Goal: Task Accomplishment & Management: Manage account settings

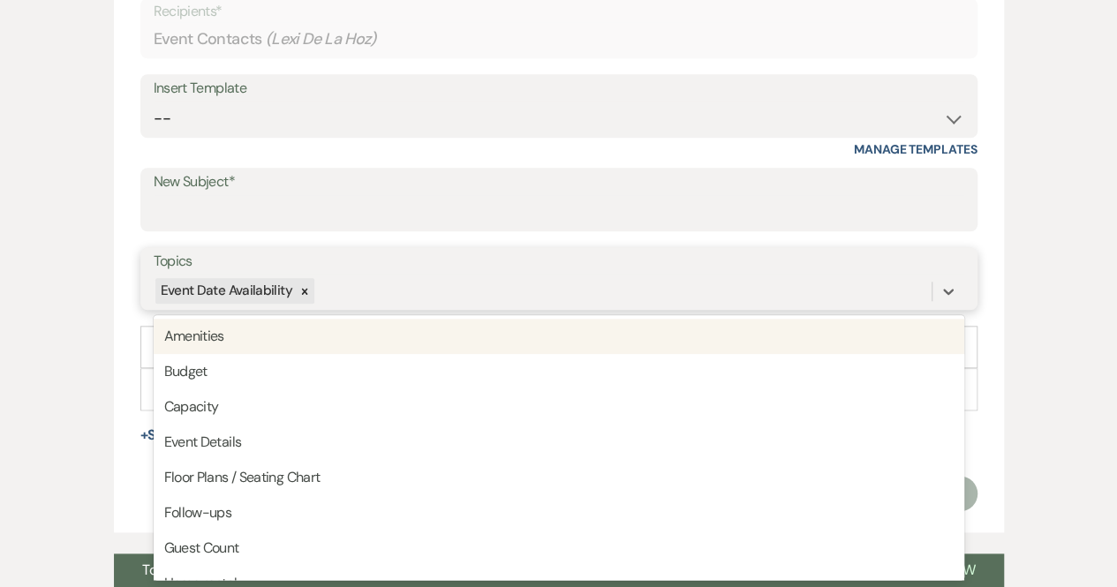
click at [397, 298] on div "Event Date Availability" at bounding box center [543, 290] width 778 height 31
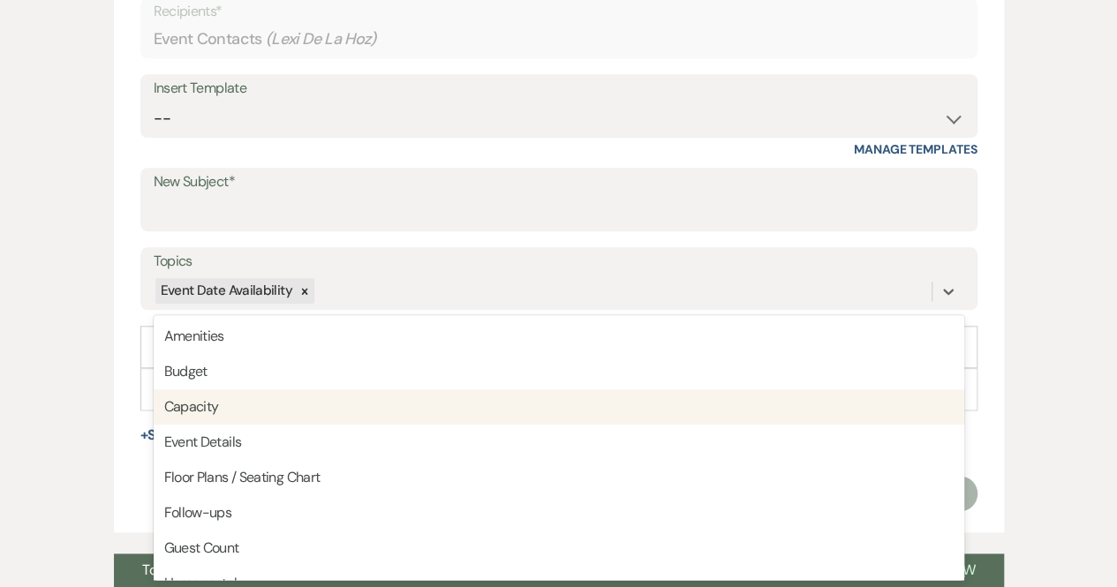
click at [1059, 343] on div "Event Messages Log Log Message + New Message Communicate with clients by clicki…" at bounding box center [559, 189] width 1006 height 908
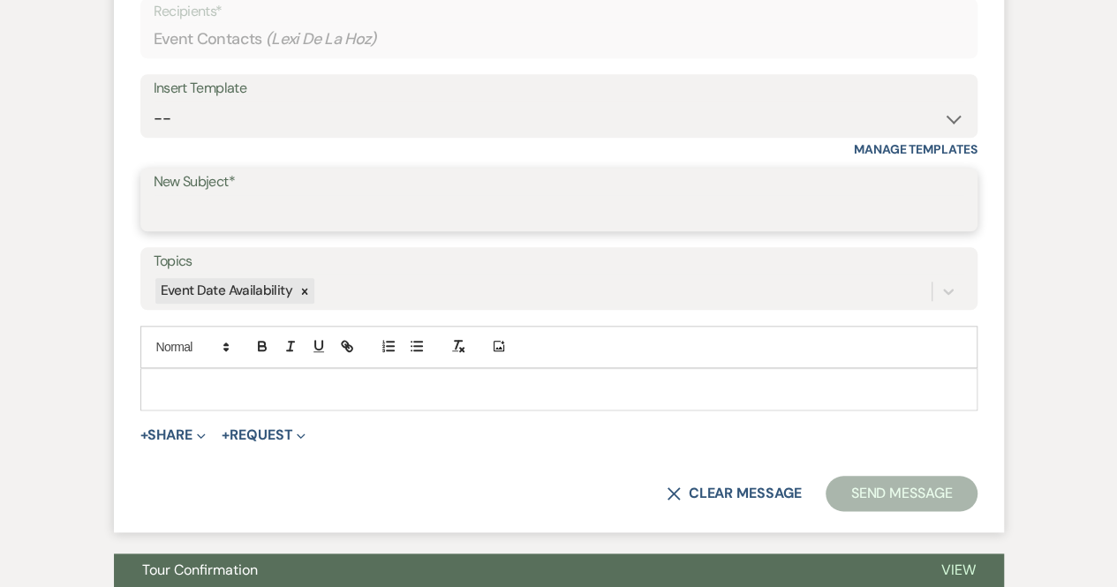
click at [196, 227] on input "New Subject*" at bounding box center [559, 212] width 810 height 34
click at [205, 104] on select "-- Weven Planning Portal Introduction (Booked Events) Congratulations on choosi…" at bounding box center [559, 119] width 810 height 34
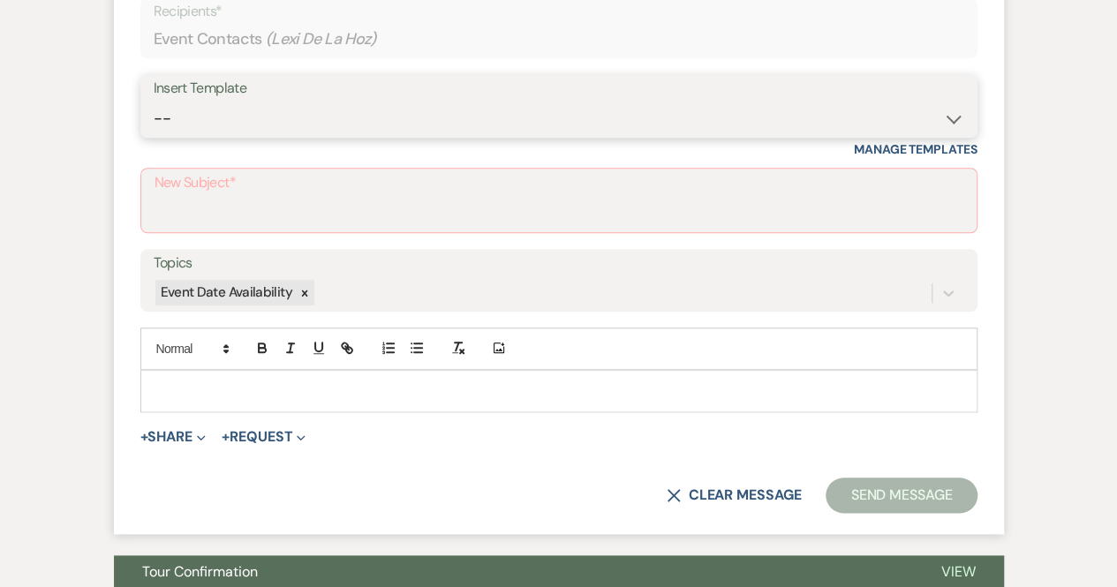
select select "2128"
click at [154, 102] on select "-- Weven Planning Portal Introduction (Booked Events) Congratulations on choosi…" at bounding box center [559, 119] width 810 height 34
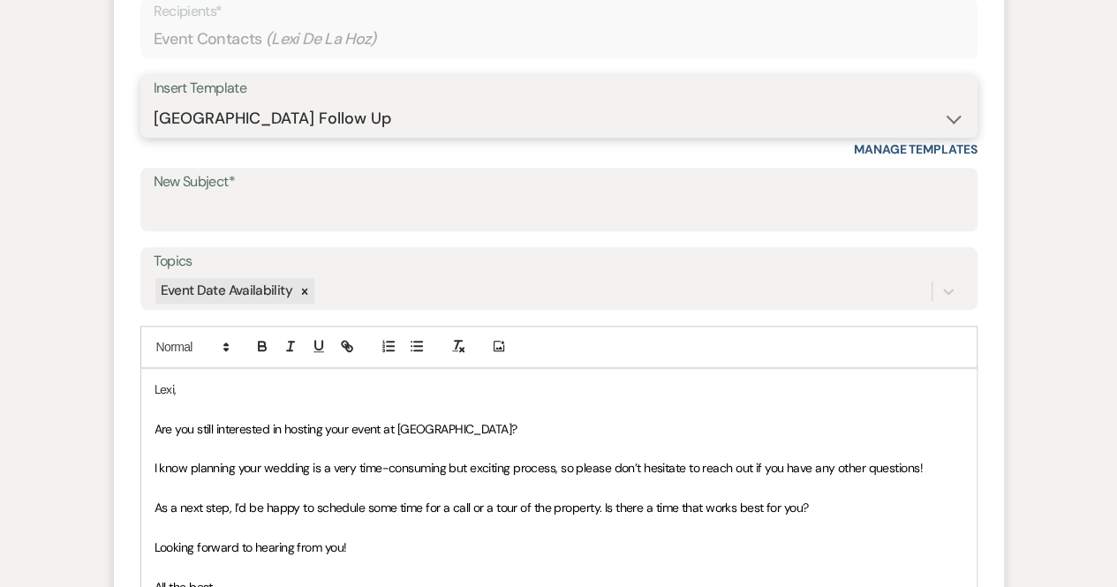
click at [573, 107] on select "-- Weven Planning Portal Introduction (Booked Events) Congratulations on choosi…" at bounding box center [559, 119] width 810 height 34
click at [1076, 257] on div "Messages Tasks Payments Rental Overview Documents Contacts Notes Event Messages…" at bounding box center [558, 272] width 1117 height 1177
click at [201, 221] on input "New Subject*" at bounding box center [559, 212] width 810 height 34
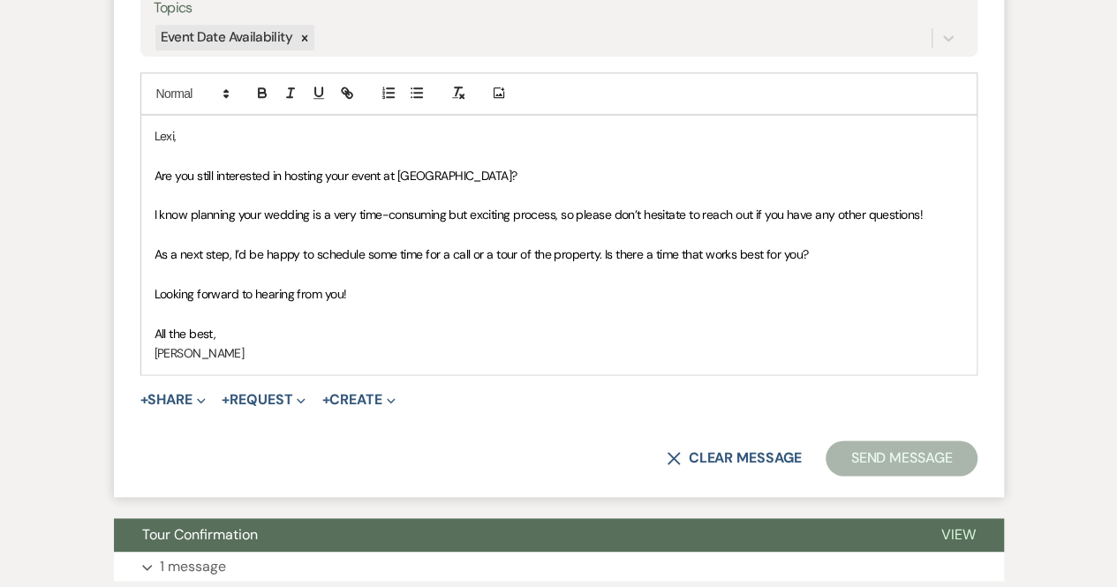
scroll to position [1013, 0]
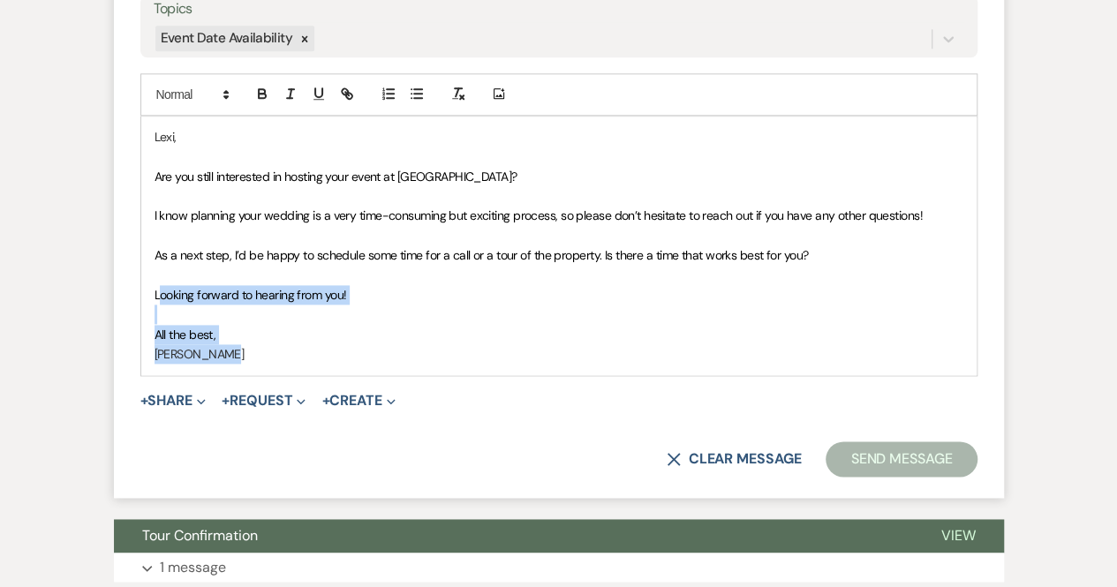
drag, startPoint x: 226, startPoint y: 350, endPoint x: 141, endPoint y: 262, distance: 122.4
click at [141, 262] on div "Lexi, Are you still interested in hosting your event at [GEOGRAPHIC_DATA]? I kn…" at bounding box center [558, 246] width 835 height 259
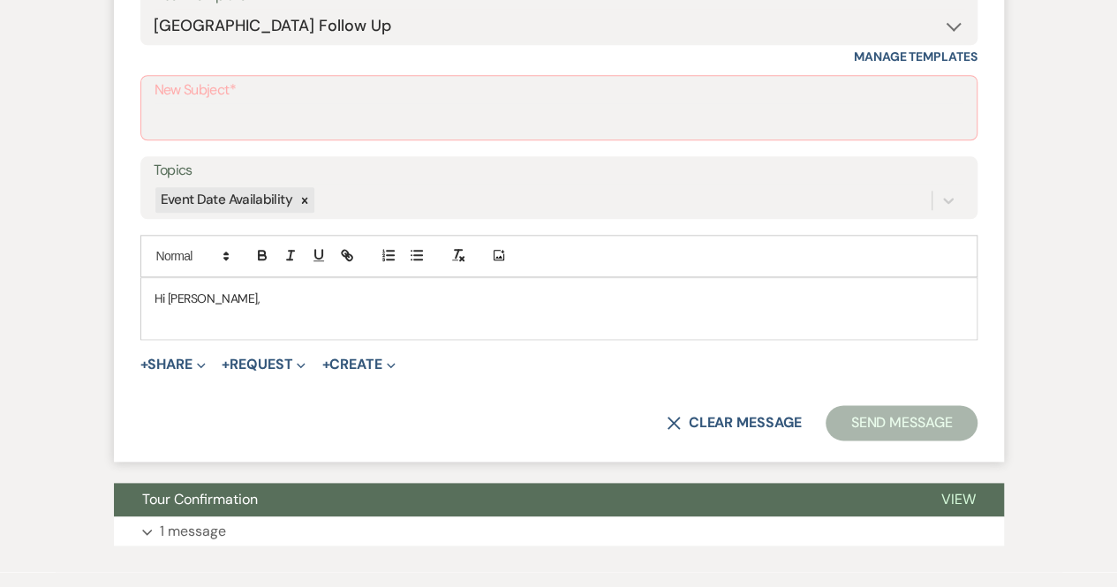
scroll to position [851, 0]
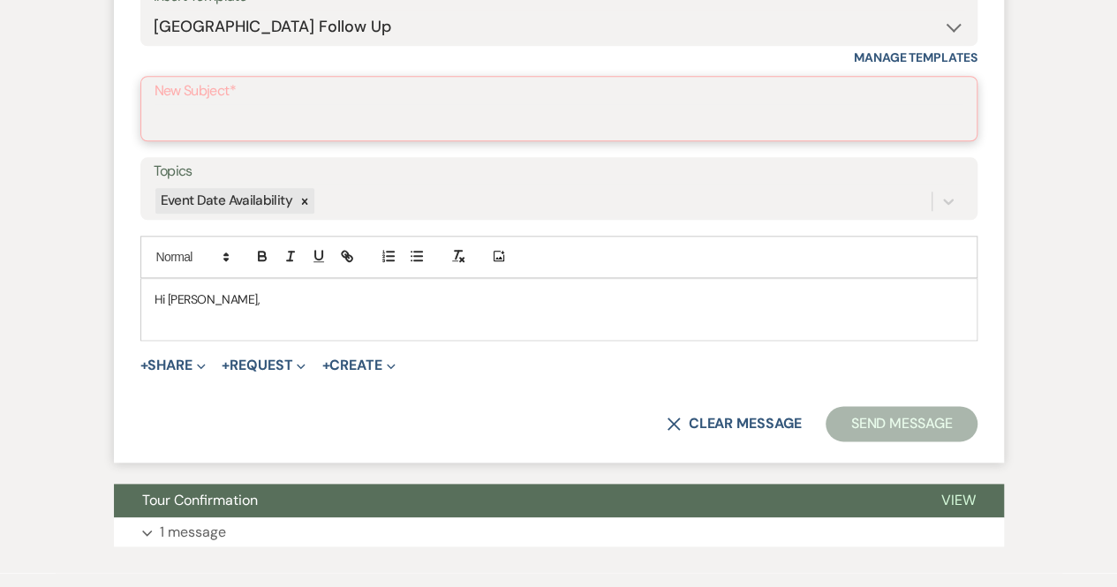
click at [210, 124] on input "New Subject*" at bounding box center [558, 121] width 809 height 34
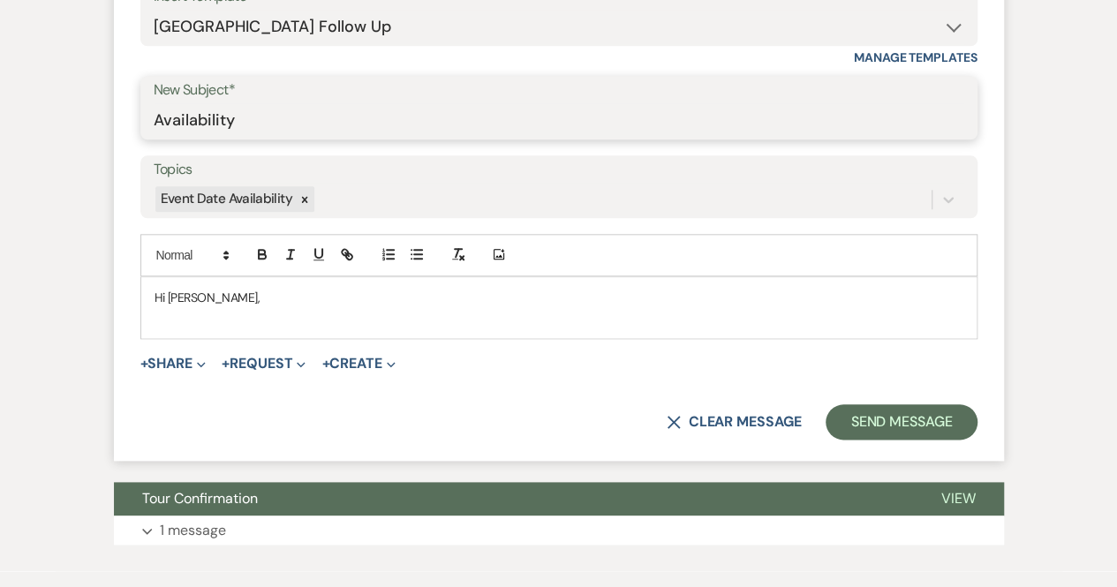
type input "Availability"
click at [280, 405] on div "X Clear message Send Message" at bounding box center [558, 421] width 837 height 35
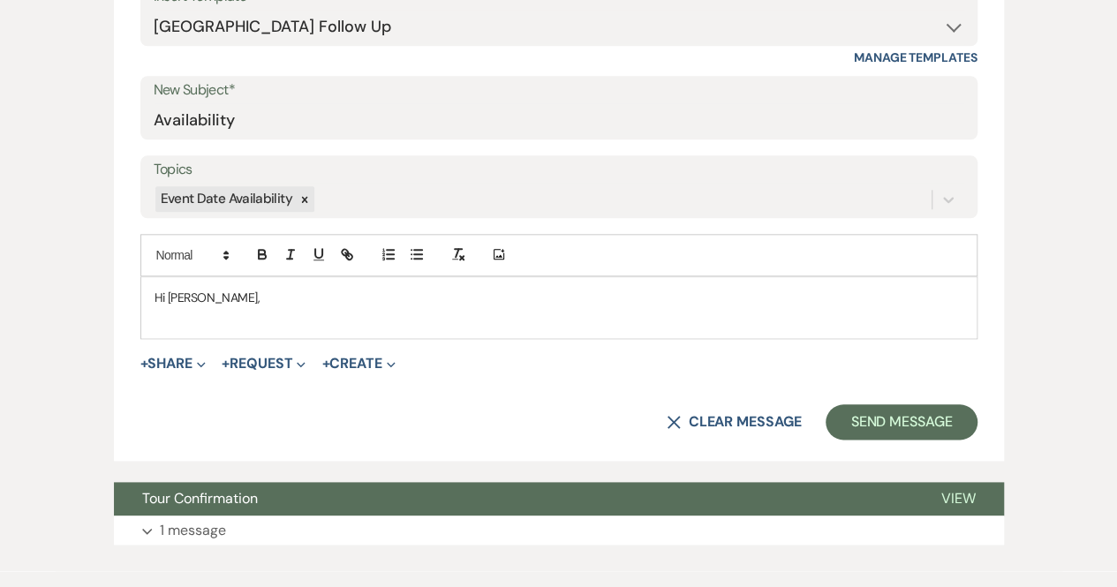
click at [208, 301] on p "Hi [PERSON_NAME]," at bounding box center [558, 297] width 809 height 19
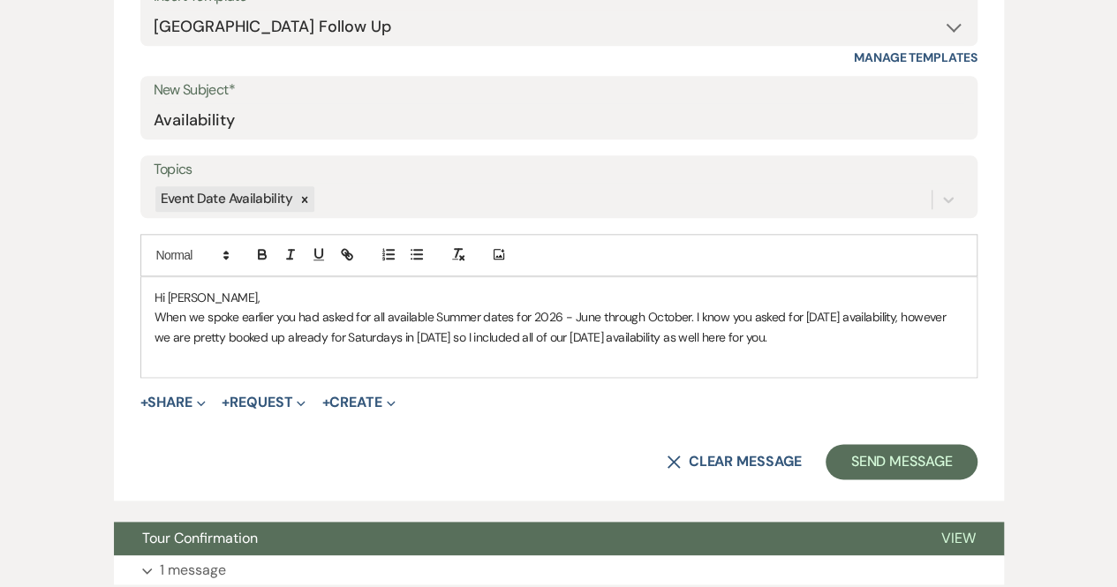
click at [154, 312] on p "When we spoke earlier you had asked for all available Summer dates for 2026 - J…" at bounding box center [558, 327] width 809 height 40
click at [929, 335] on p "Just me, [PERSON_NAME] again. When we spoke earlier you had asked for all avail…" at bounding box center [558, 327] width 809 height 40
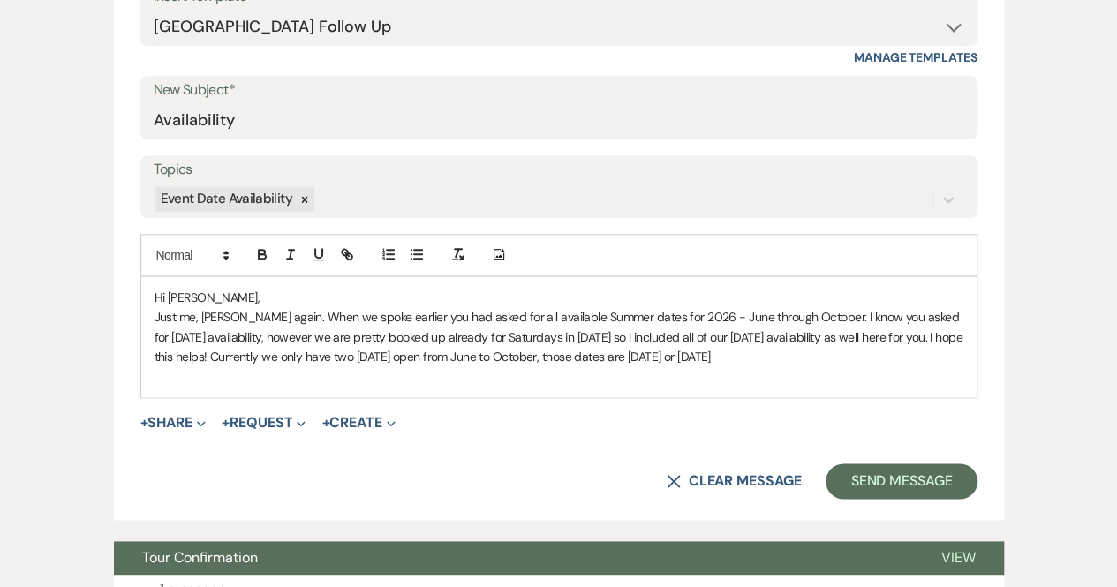
drag, startPoint x: 930, startPoint y: 352, endPoint x: 644, endPoint y: 354, distance: 286.0
click at [644, 354] on p "Just me, [PERSON_NAME] again. When we spoke earlier you had asked for all avail…" at bounding box center [558, 336] width 809 height 59
click at [260, 254] on icon "button" at bounding box center [262, 256] width 7 height 4
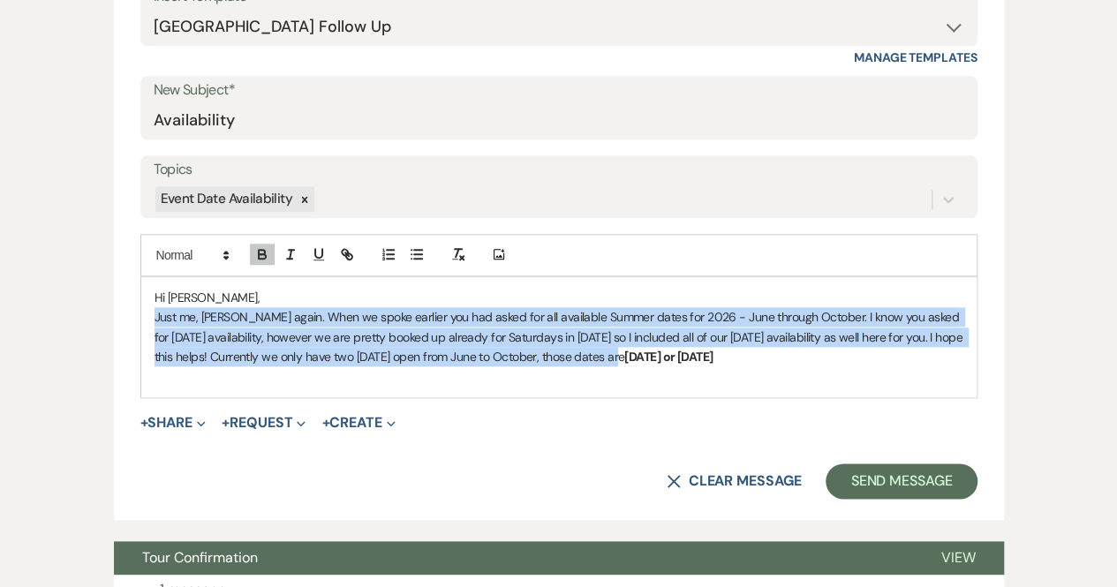
click at [953, 350] on p "Just me, [PERSON_NAME] again. When we spoke earlier you had asked for all avail…" at bounding box center [558, 336] width 809 height 59
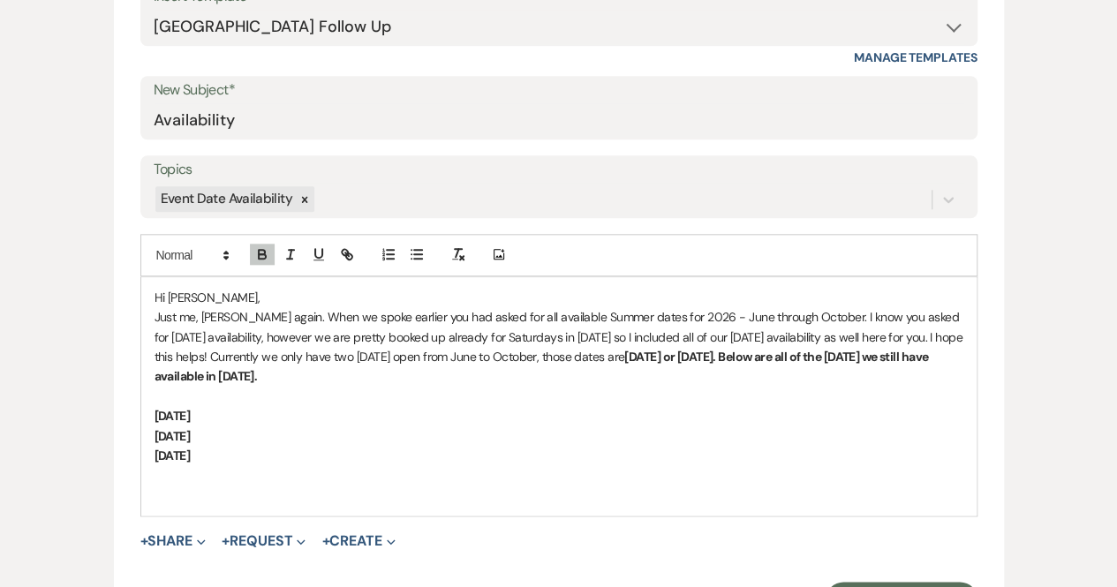
click at [221, 458] on p "[DATE]" at bounding box center [558, 455] width 809 height 19
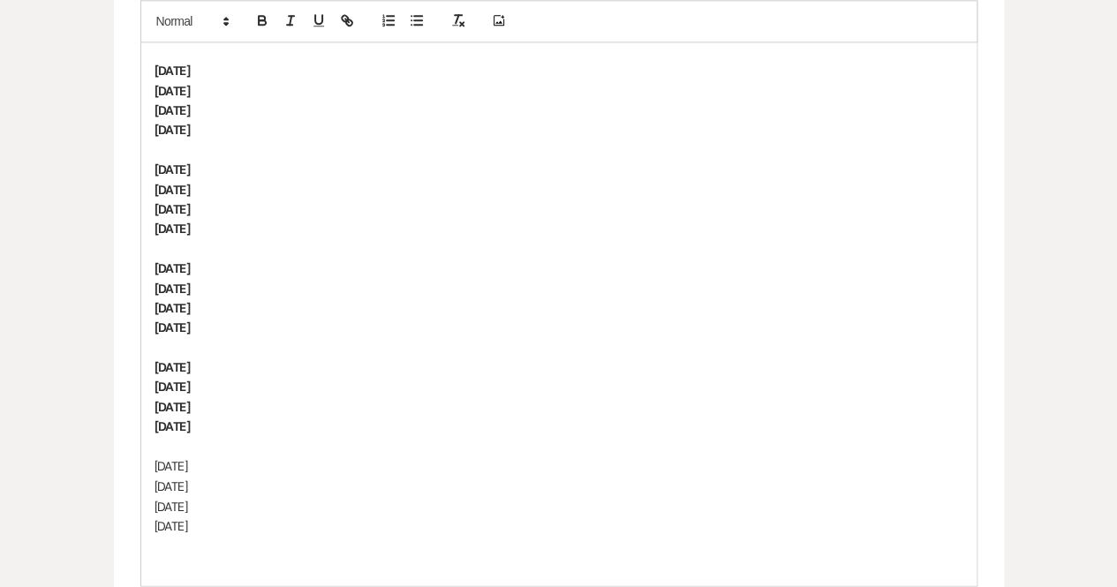
scroll to position [1198, 0]
drag, startPoint x: 235, startPoint y: 522, endPoint x: 141, endPoint y: 463, distance: 110.7
click at [141, 463] on div "Hi [PERSON_NAME], Just me, [PERSON_NAME] again. When we spoke earlier you had a…" at bounding box center [558, 257] width 835 height 654
click at [256, 17] on icon "button" at bounding box center [262, 20] width 16 height 16
click at [360, 349] on p at bounding box center [558, 345] width 809 height 19
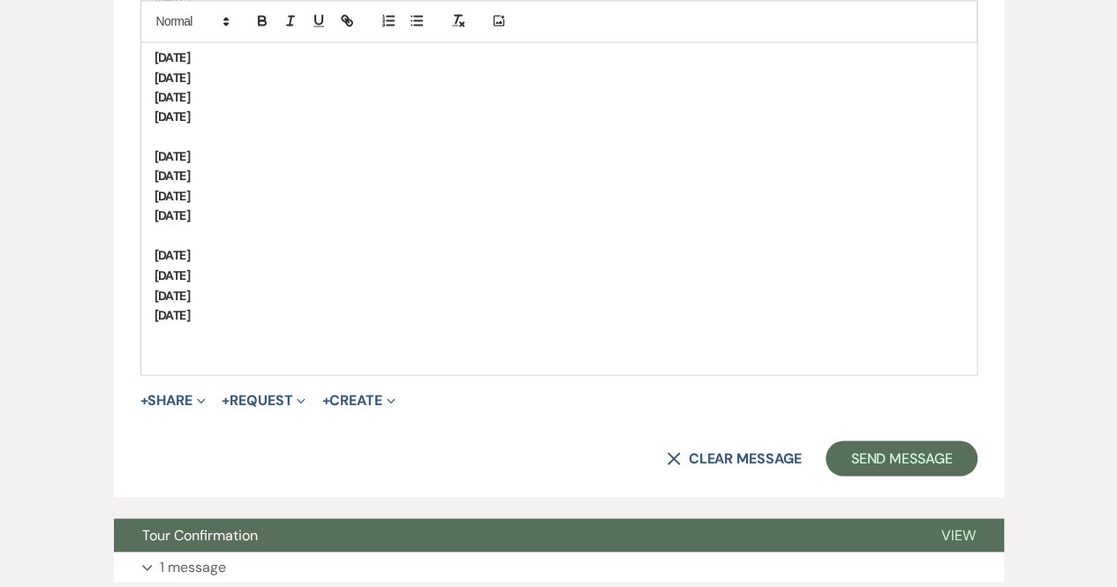
scroll to position [1539, 0]
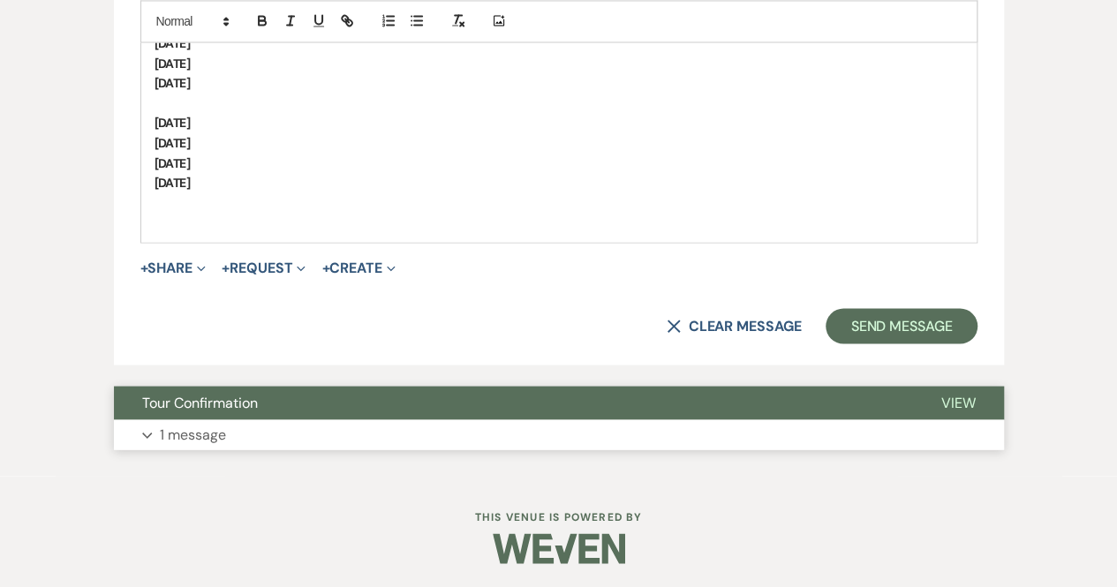
click at [254, 439] on button "Expand 1 message" at bounding box center [559, 434] width 890 height 30
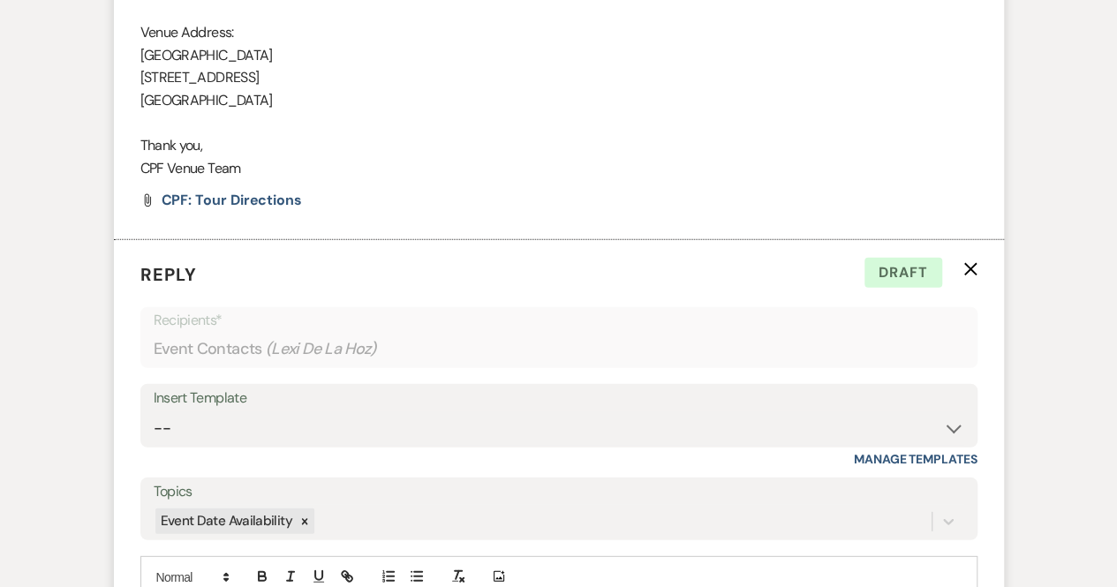
scroll to position [2247, 0]
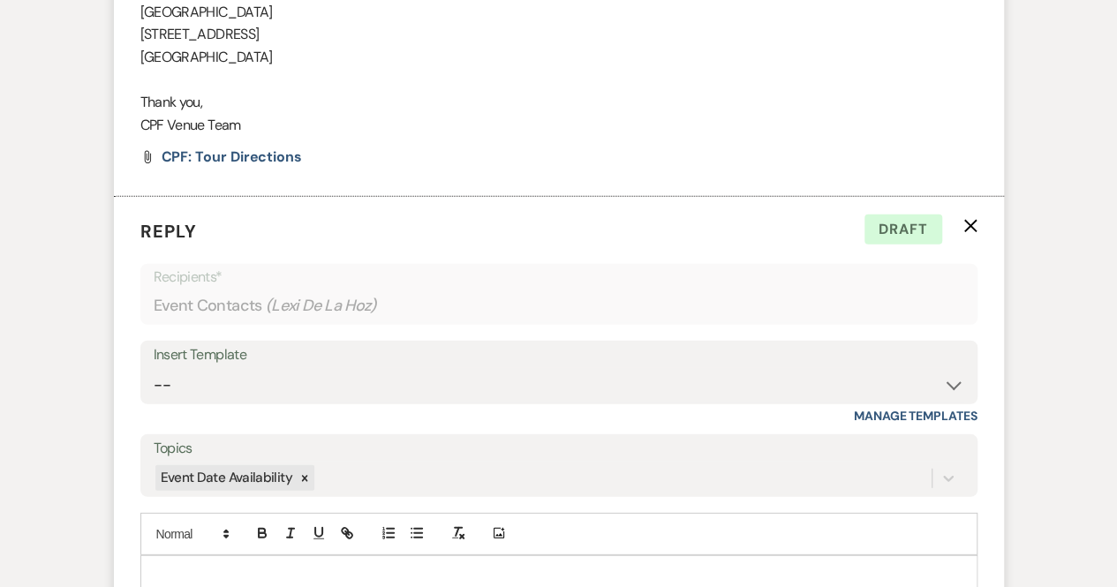
click at [967, 219] on icon "X" at bounding box center [970, 226] width 14 height 14
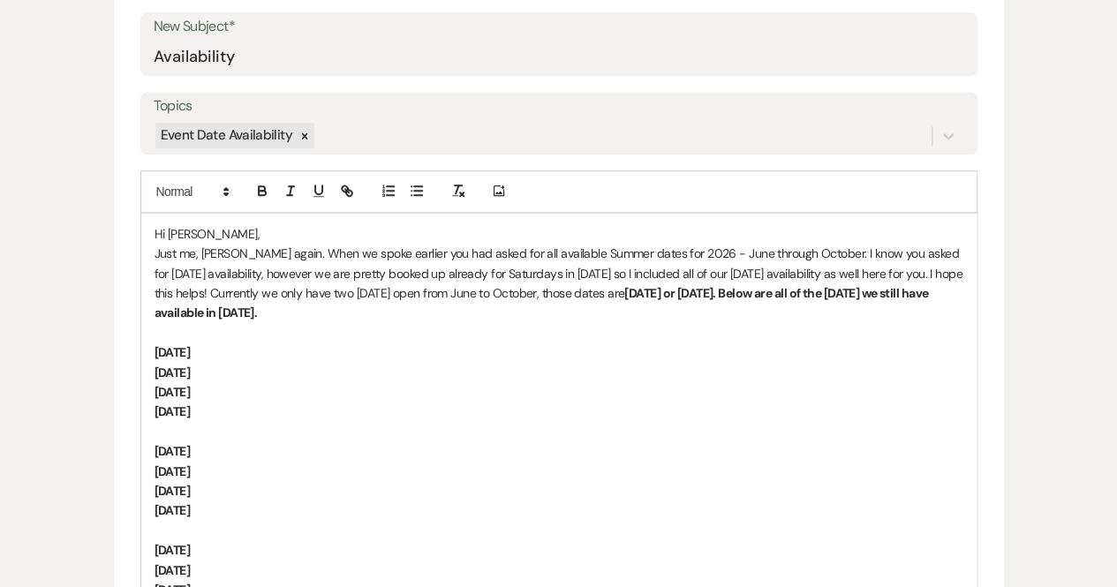
scroll to position [913, 0]
click at [545, 269] on p "Just me, [PERSON_NAME] again. When we spoke earlier you had asked for all avail…" at bounding box center [558, 284] width 809 height 79
click at [617, 270] on p "Just me, [PERSON_NAME] again. When we spoke earlier you had asked for all avail…" at bounding box center [558, 284] width 809 height 79
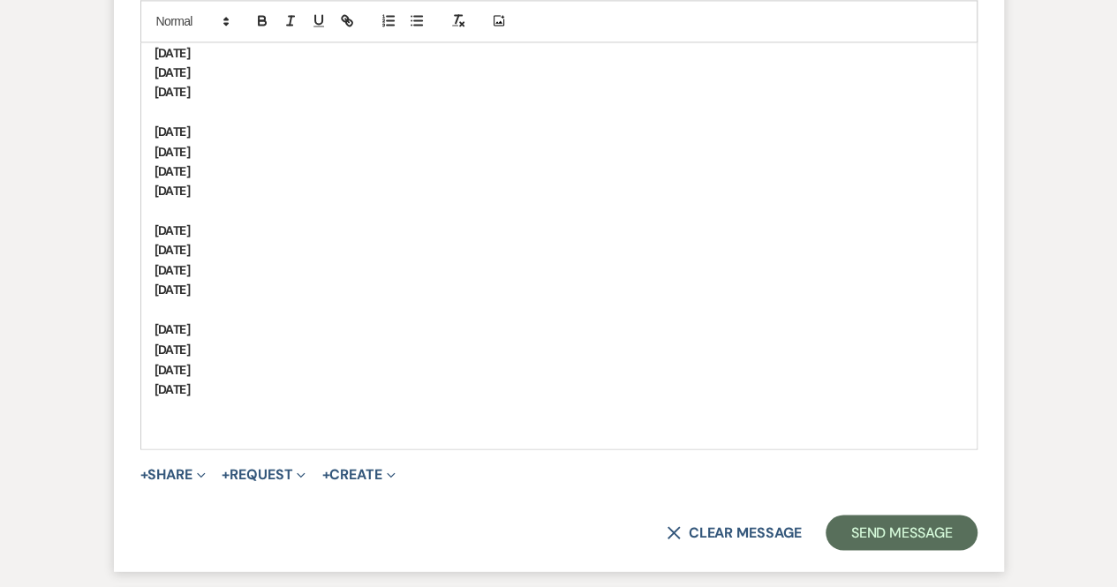
scroll to position [1336, 0]
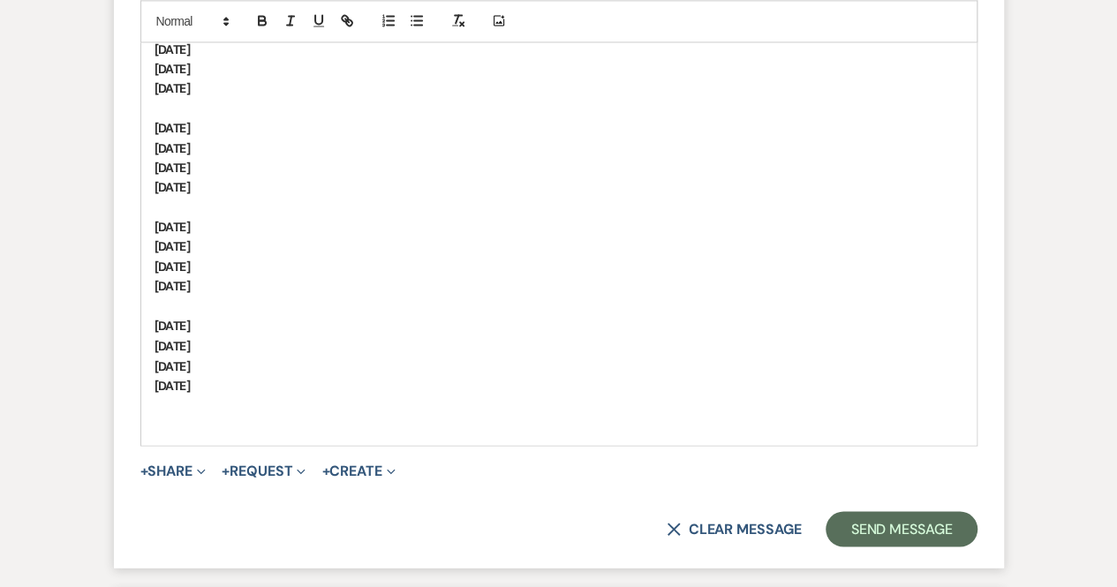
click at [505, 243] on p "[DATE]" at bounding box center [558, 246] width 809 height 19
click at [298, 383] on p "[DATE]" at bounding box center [558, 384] width 809 height 19
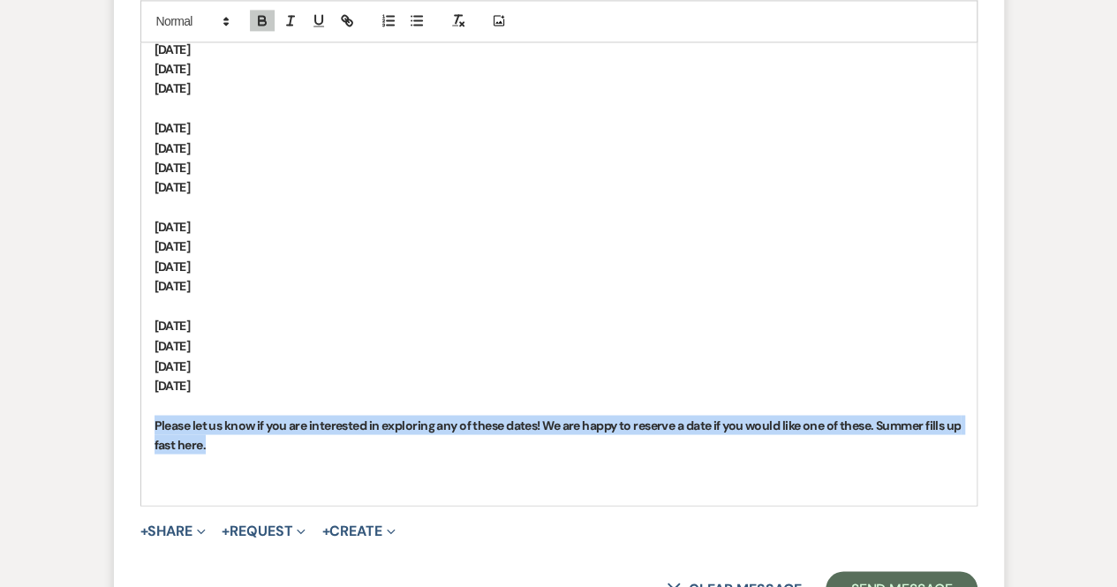
drag, startPoint x: 249, startPoint y: 446, endPoint x: 142, endPoint y: 418, distance: 110.5
click at [142, 418] on div "Hi [PERSON_NAME], Just me, [PERSON_NAME] again. When we spoke earlier you had a…" at bounding box center [558, 148] width 835 height 713
click at [261, 20] on icon "button" at bounding box center [262, 22] width 7 height 4
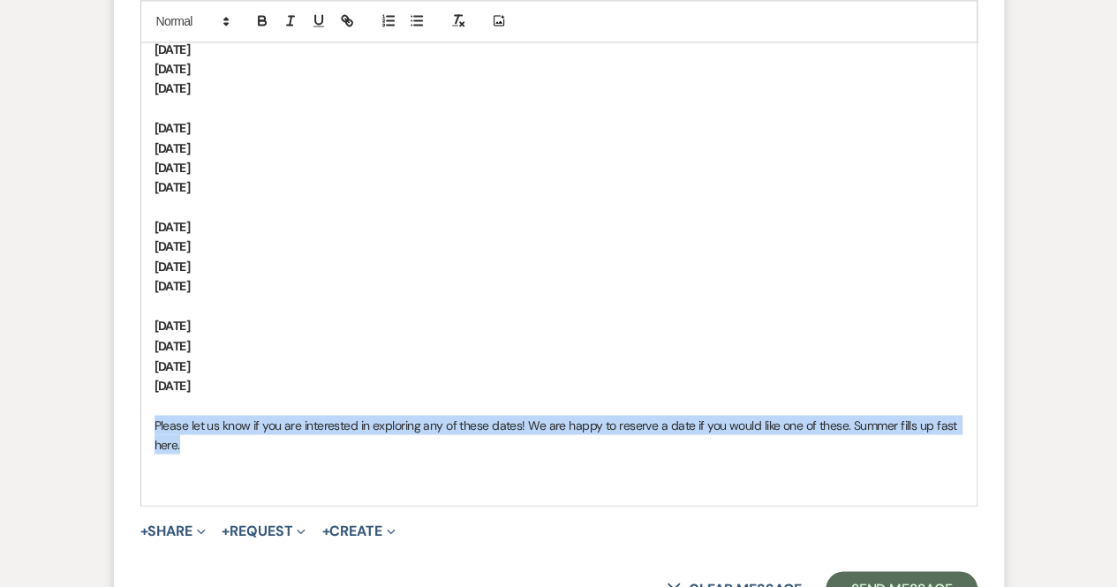
click at [184, 447] on p "Please let us know if you are interested in exploring any of these dates! We ar…" at bounding box center [558, 435] width 809 height 40
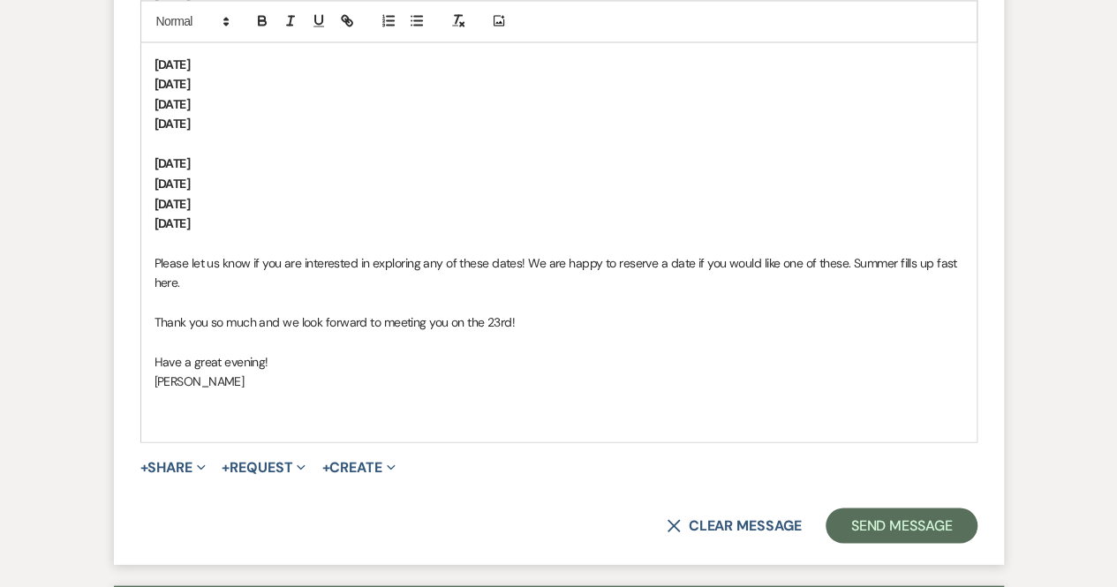
scroll to position [1501, 0]
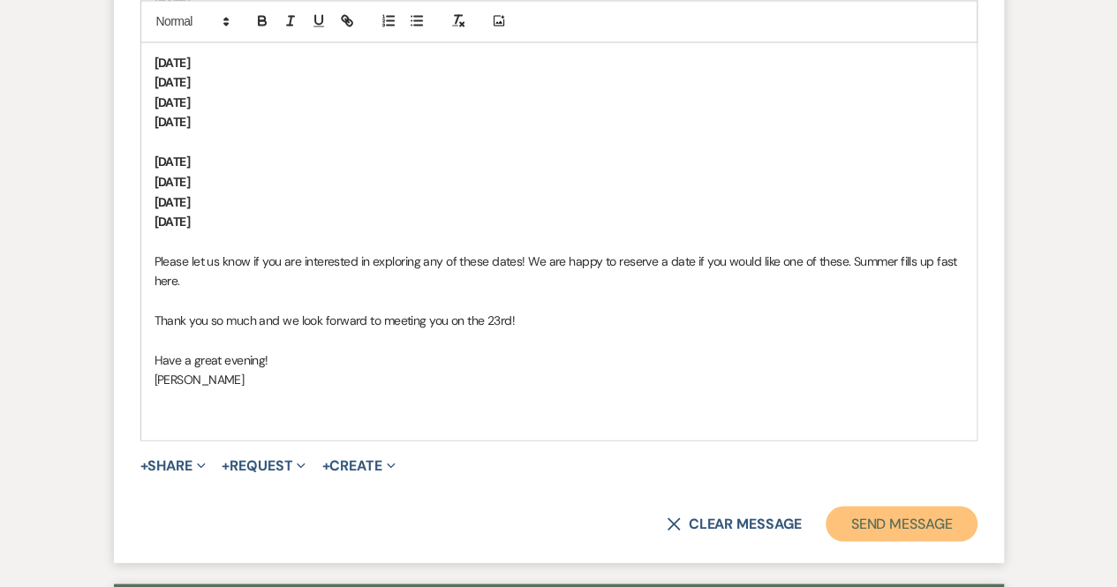
click at [858, 518] on button "Send Message" at bounding box center [900, 523] width 151 height 35
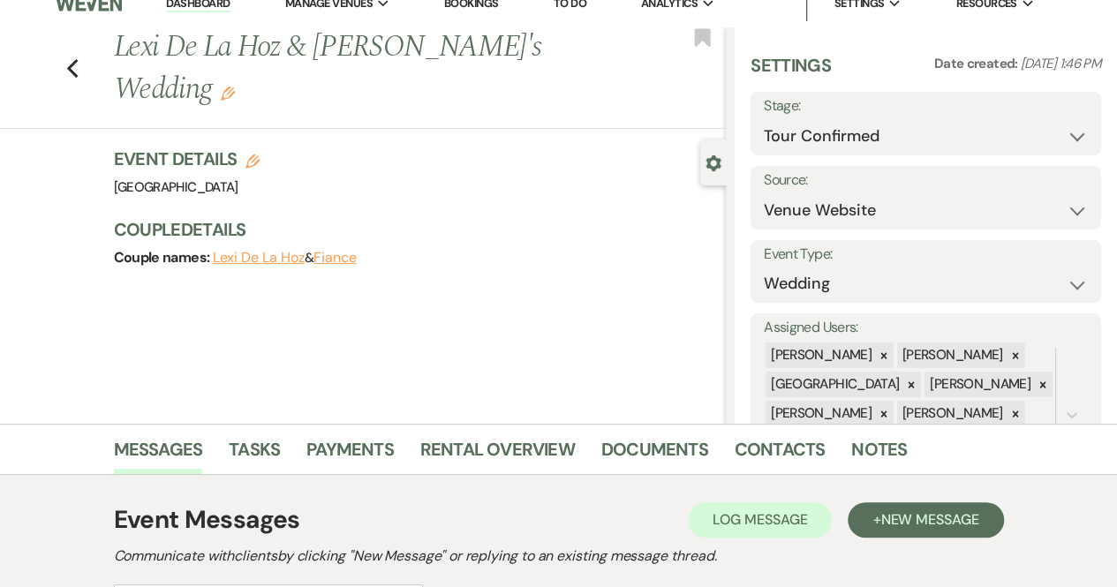
scroll to position [0, 0]
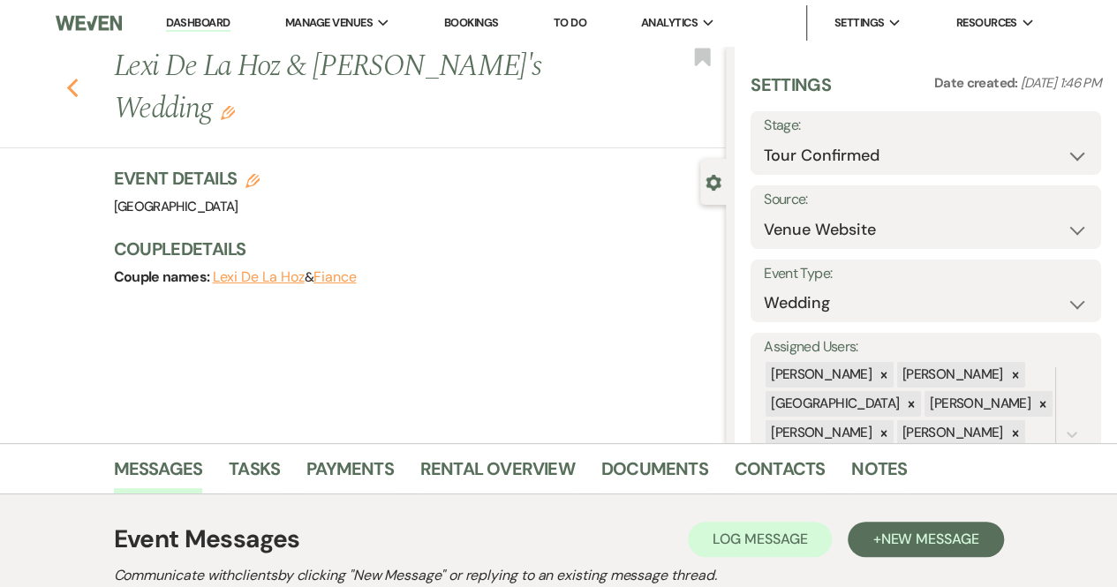
click at [78, 79] on use "button" at bounding box center [71, 88] width 11 height 19
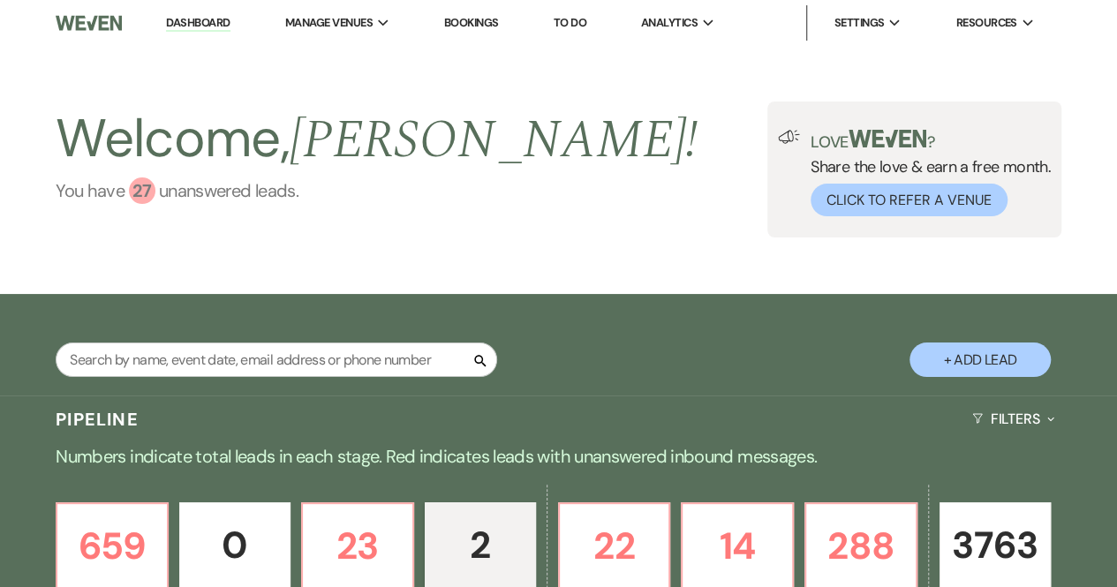
click at [142, 188] on div "27" at bounding box center [142, 190] width 26 height 26
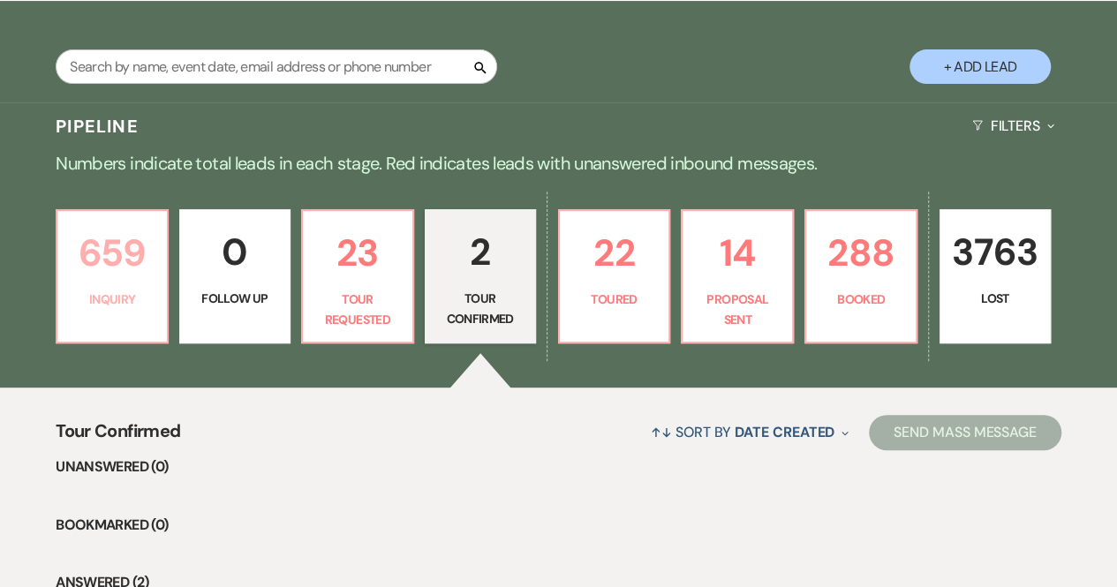
click at [97, 293] on p "Inquiry" at bounding box center [112, 299] width 88 height 19
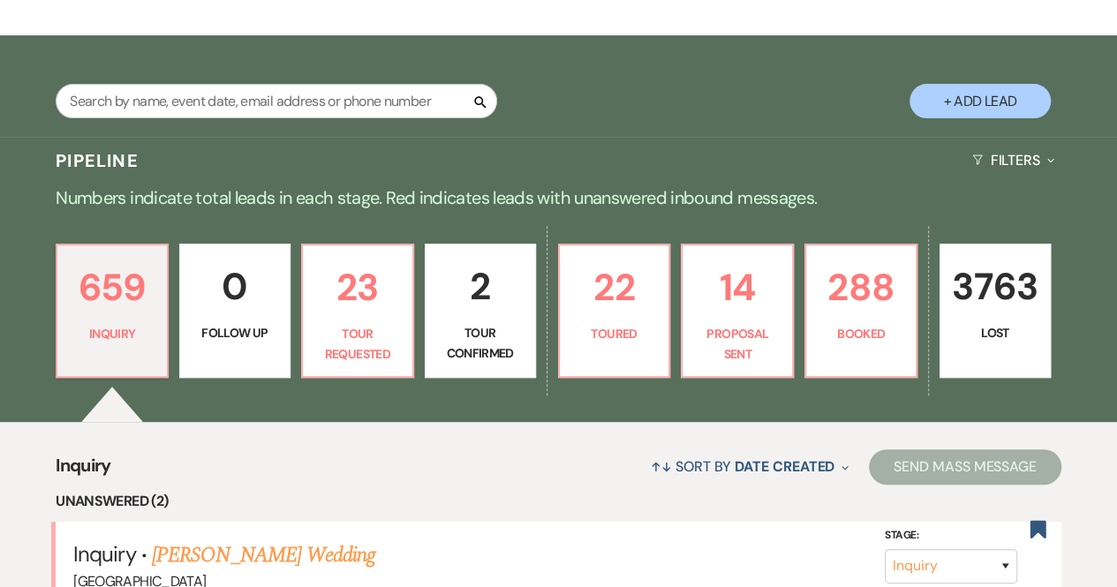
scroll to position [265, 0]
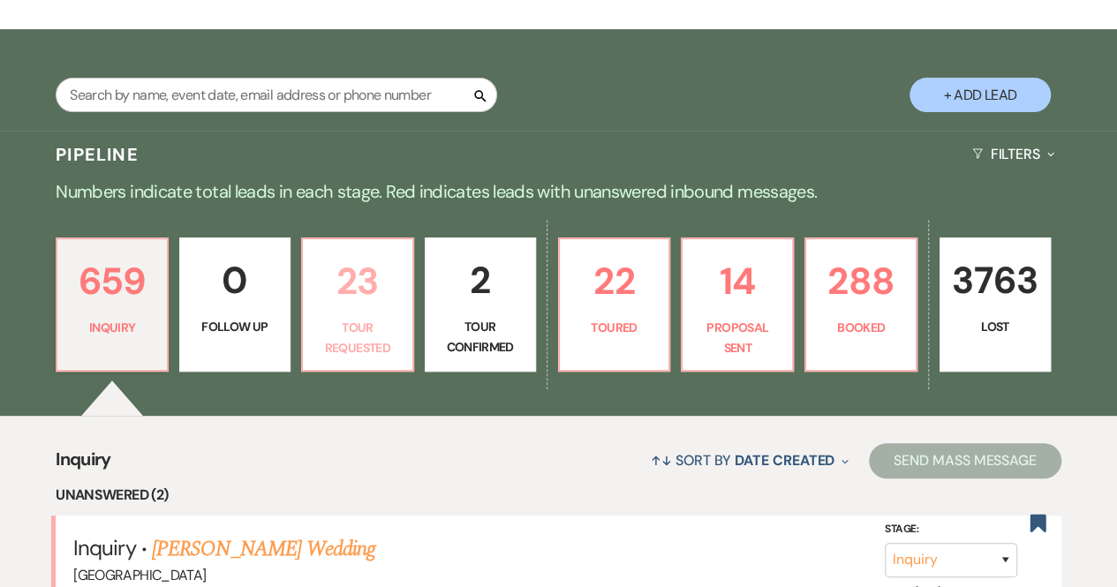
click at [372, 297] on p "23" at bounding box center [357, 281] width 88 height 59
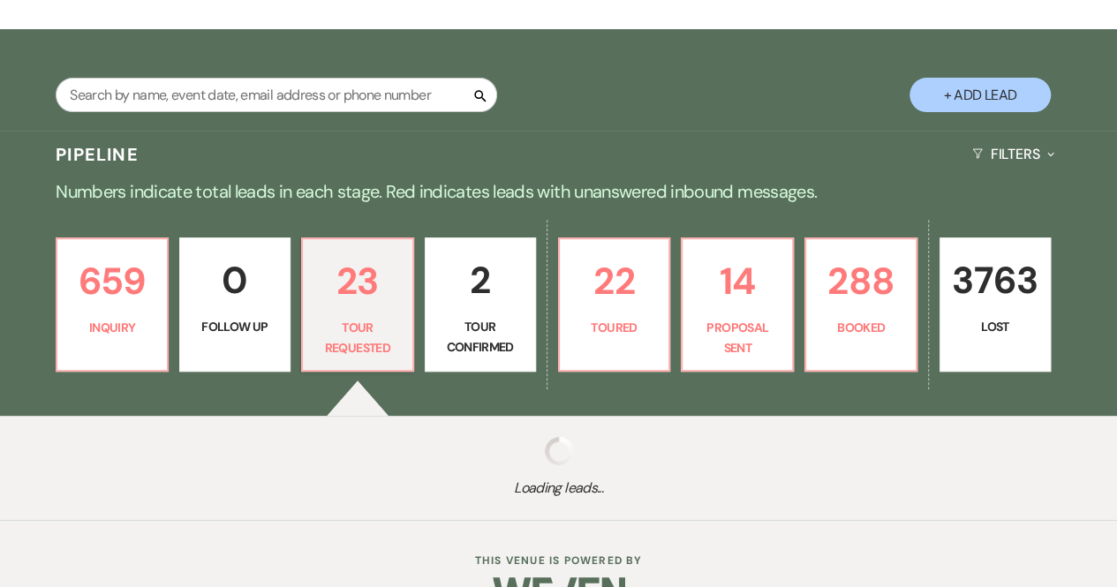
select select "2"
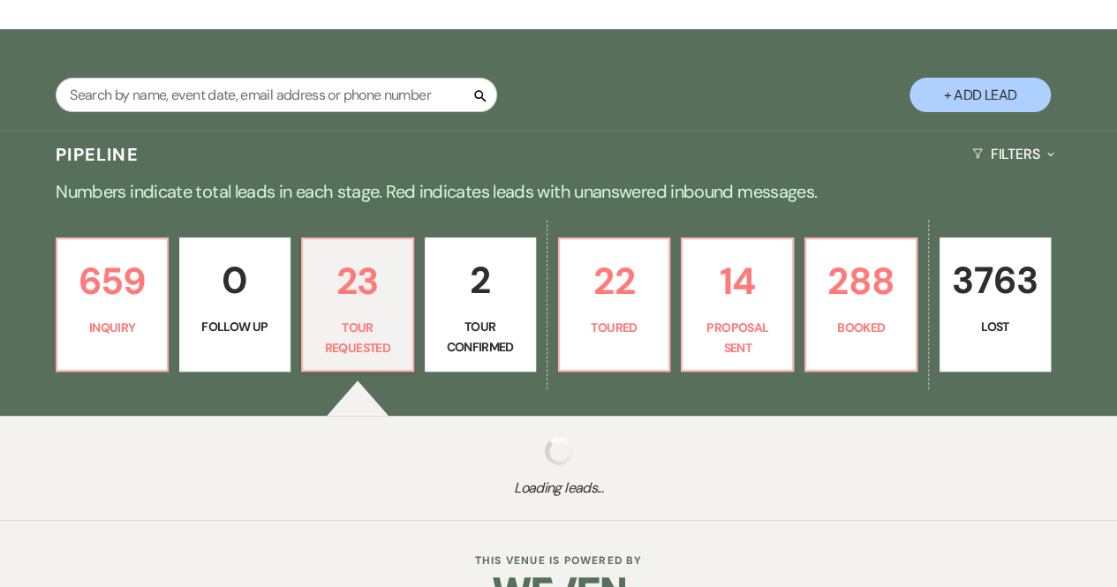
select select "2"
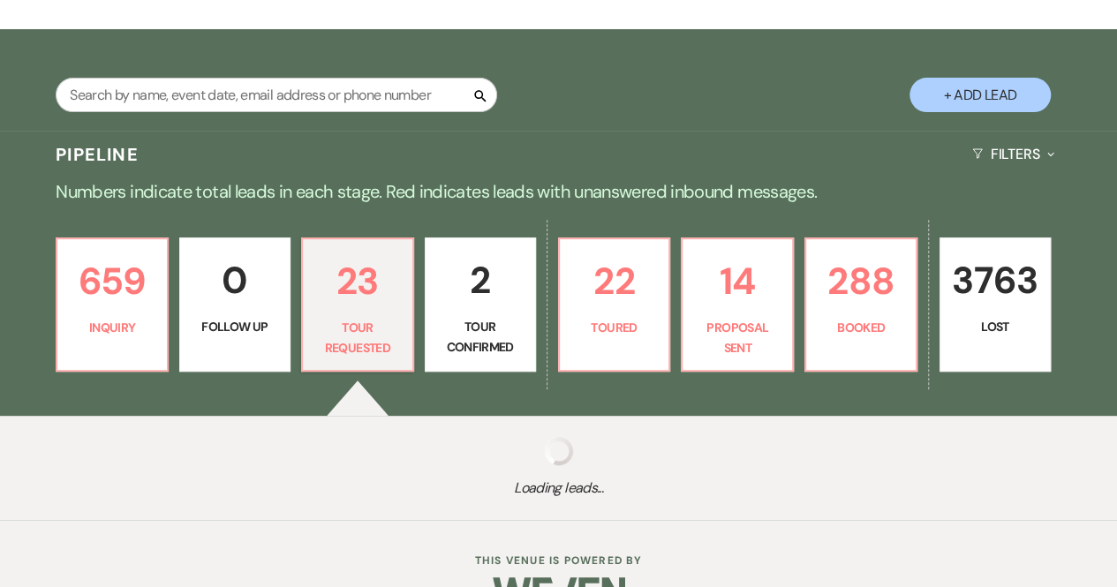
select select "2"
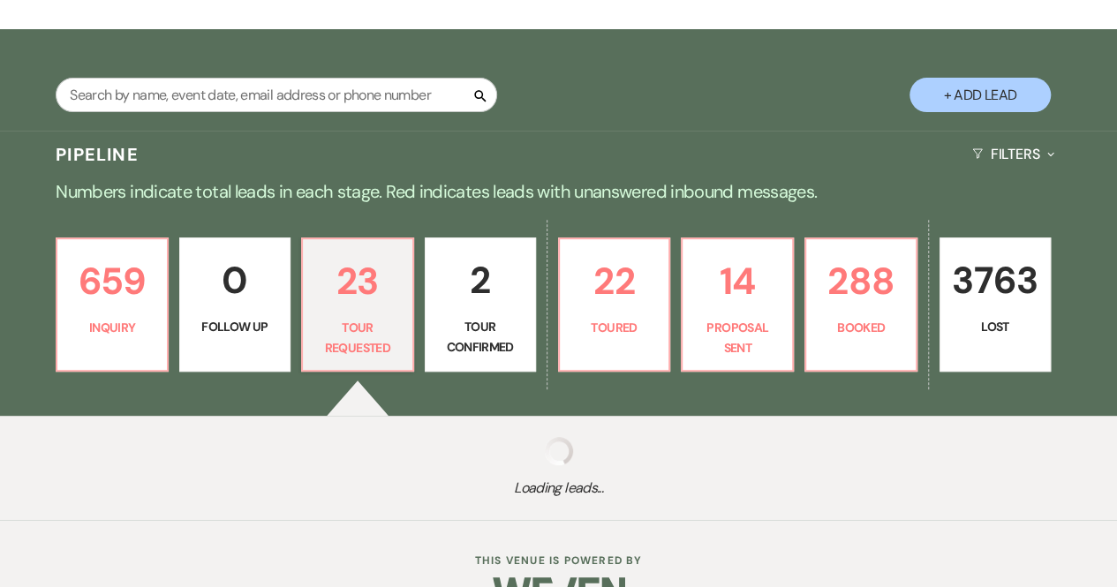
select select "2"
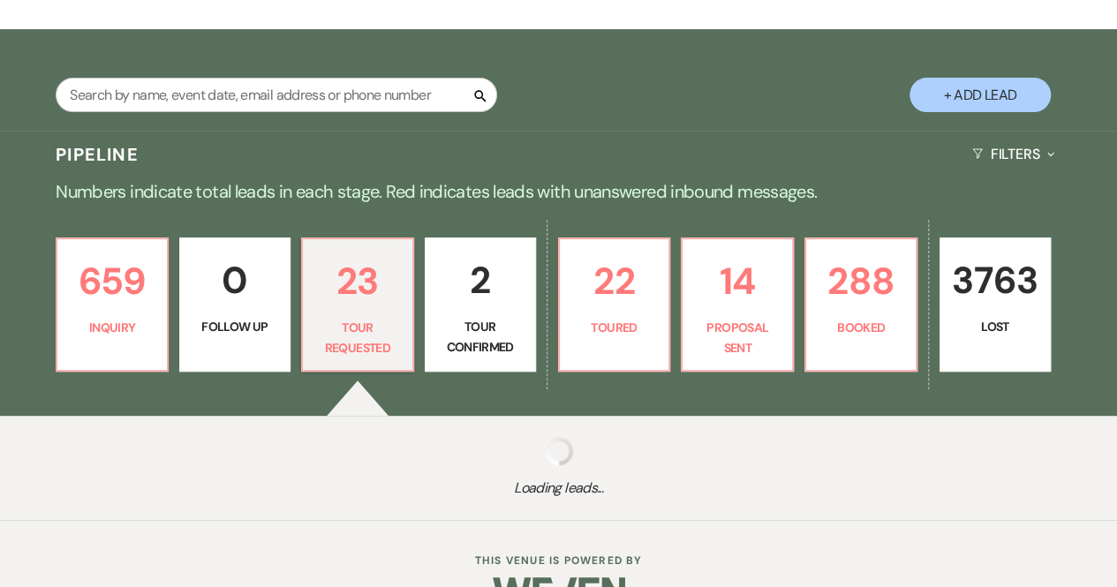
select select "2"
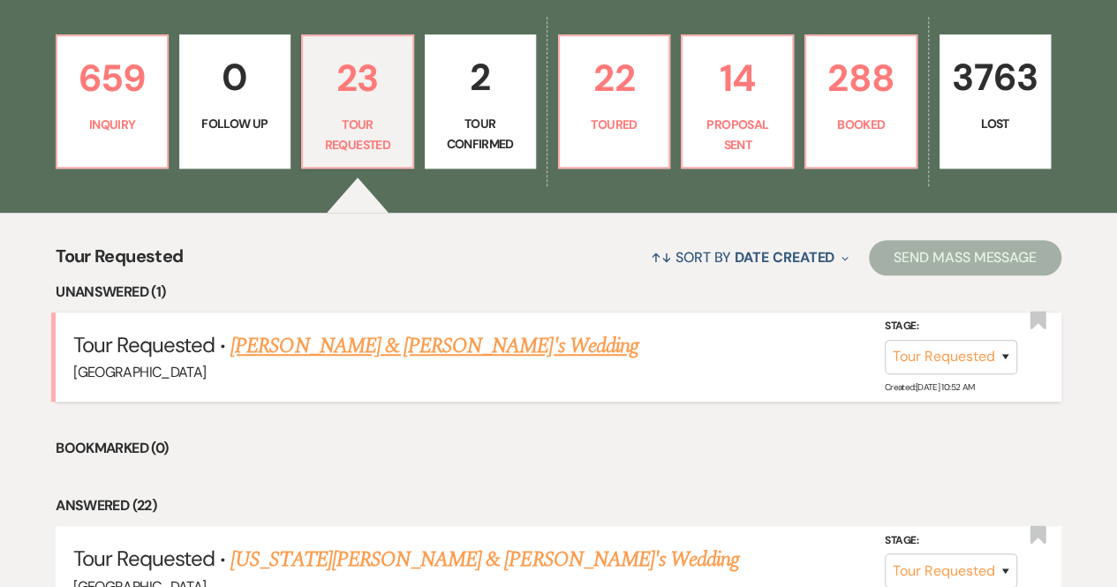
scroll to position [470, 0]
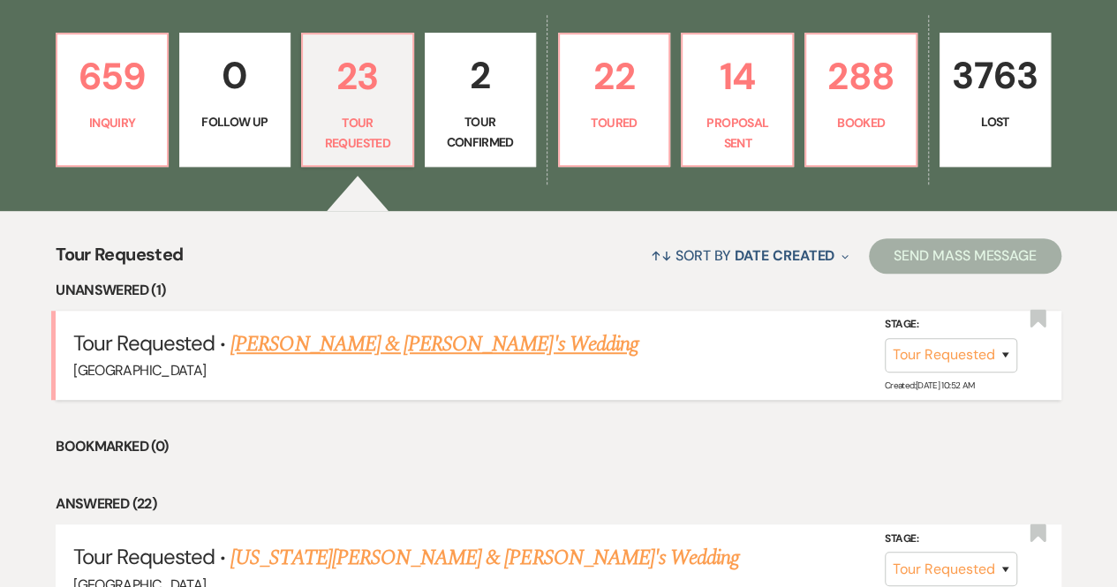
click at [337, 342] on link "Jessie Blaeser & Sina's Wedding" at bounding box center [434, 344] width 408 height 32
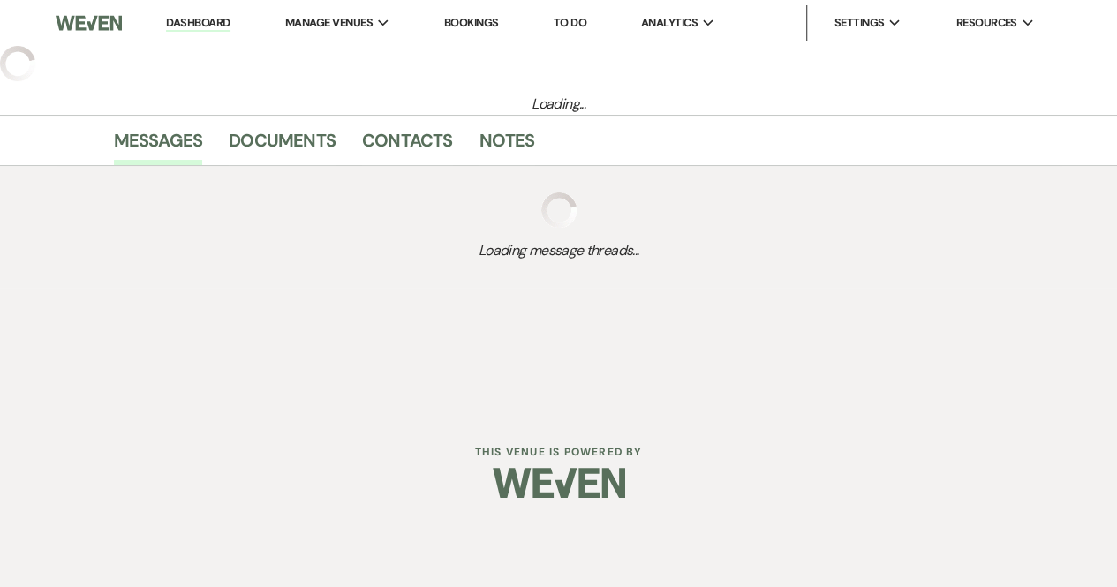
select select "2"
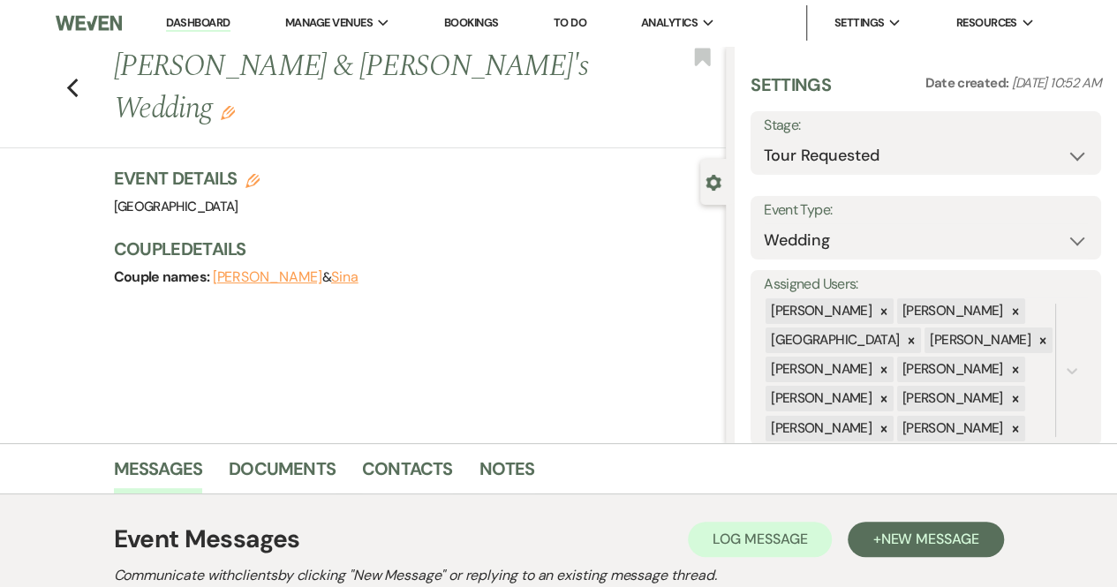
select select "6"
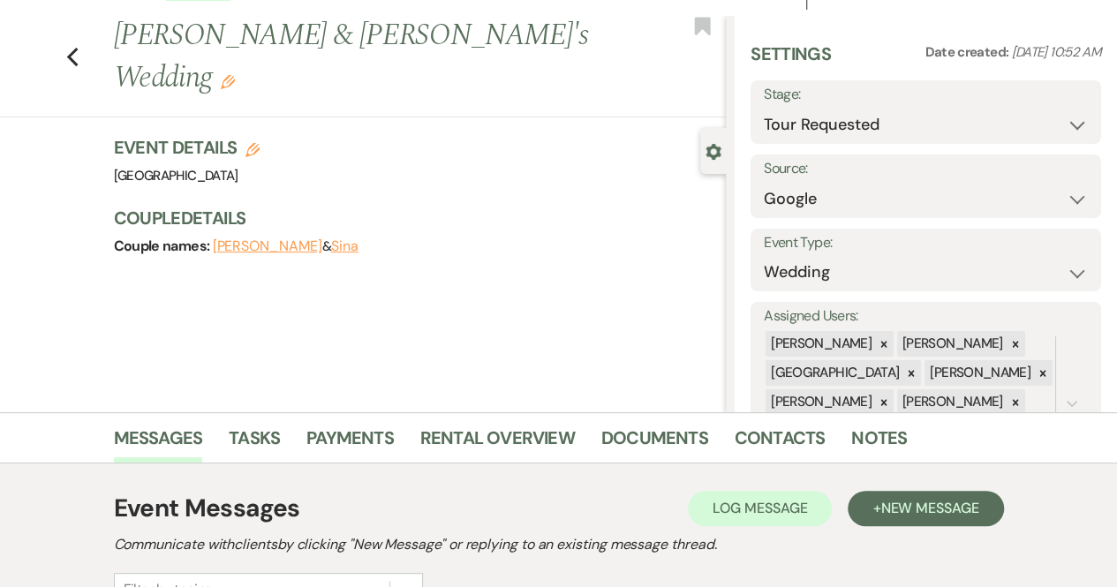
scroll to position [30, 0]
click at [79, 48] on icon "Previous" at bounding box center [72, 58] width 13 height 21
select select "2"
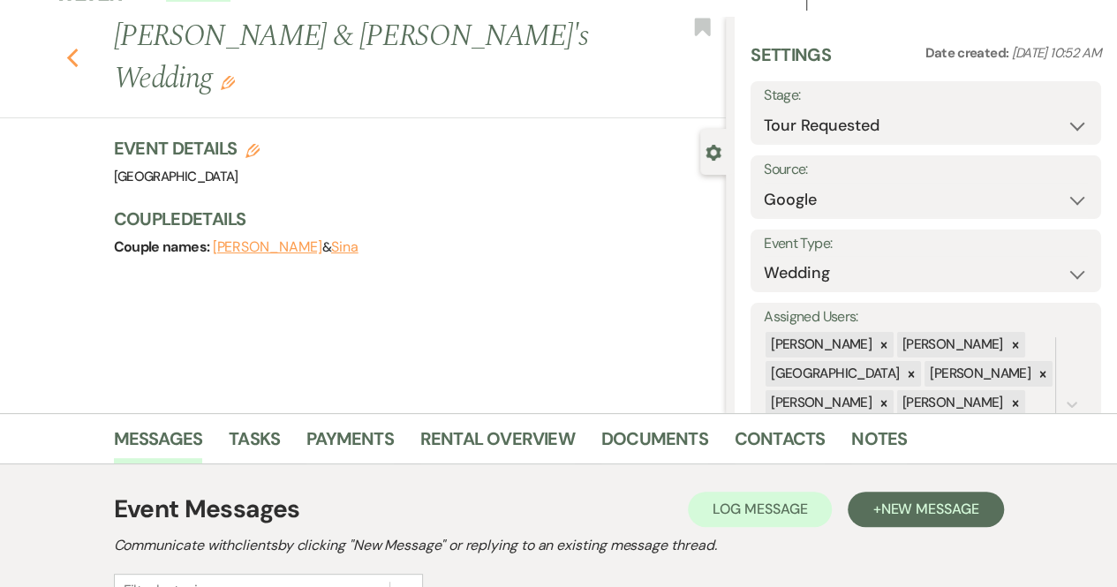
select select "2"
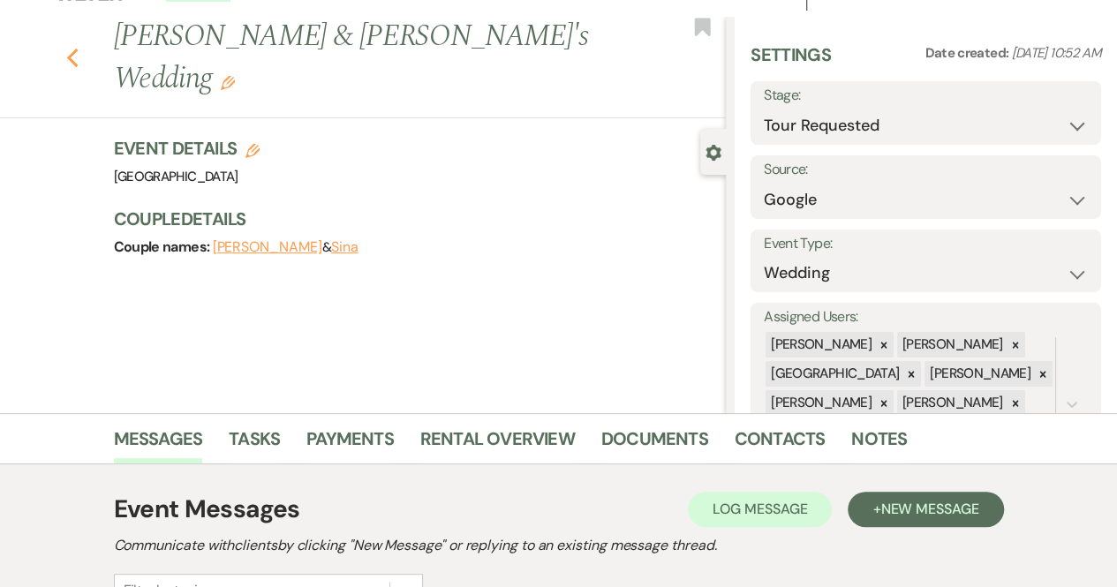
select select "2"
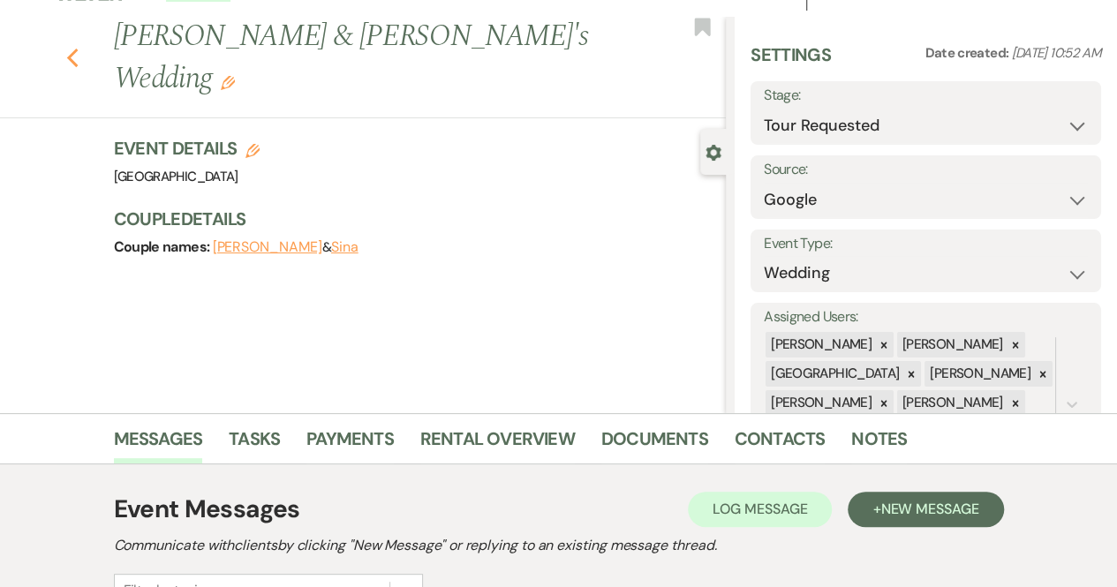
select select "2"
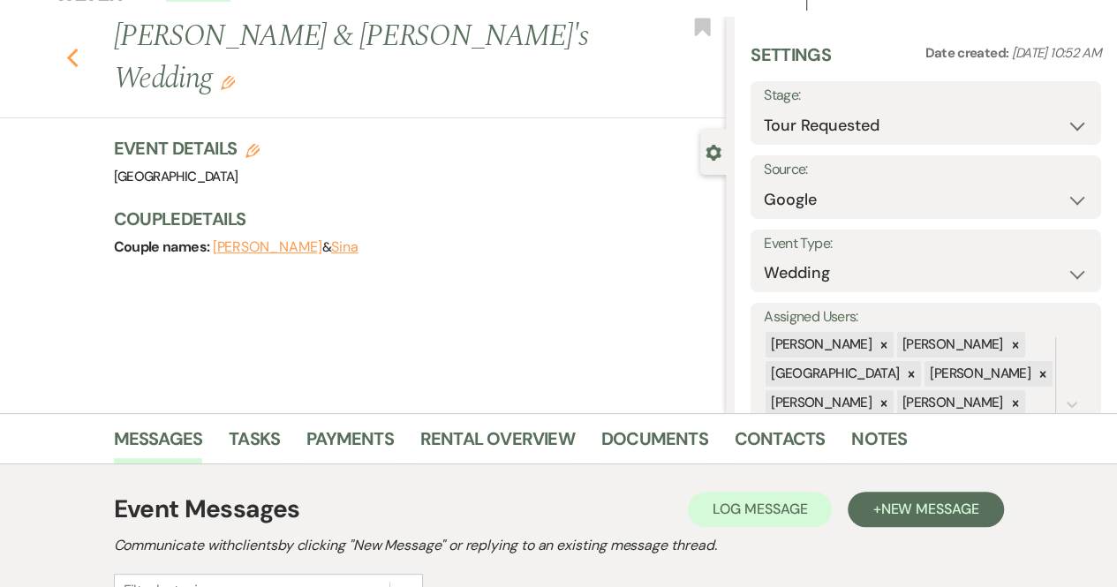
select select "2"
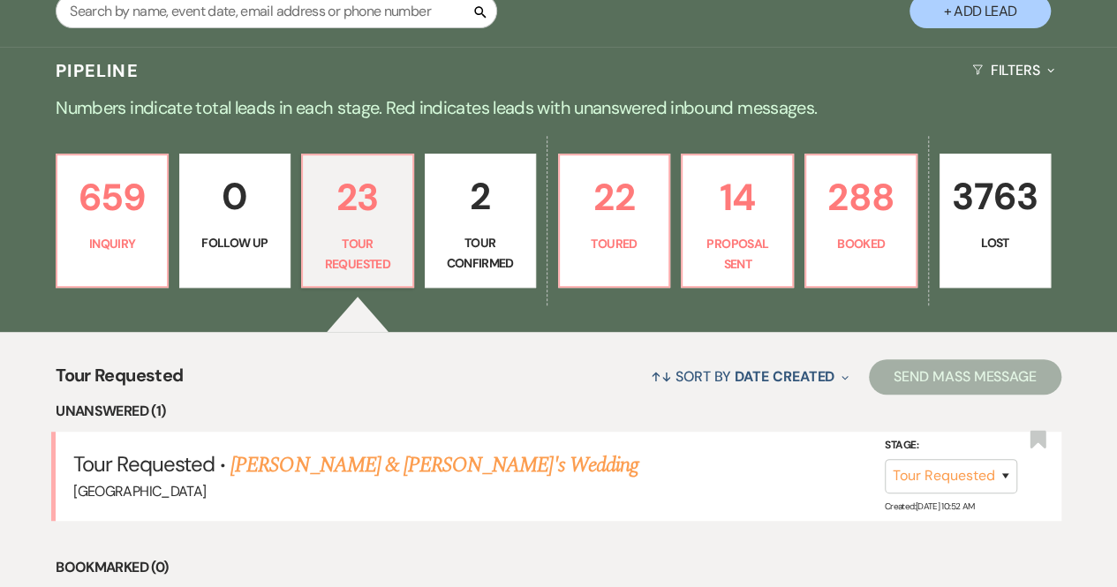
scroll to position [347, 0]
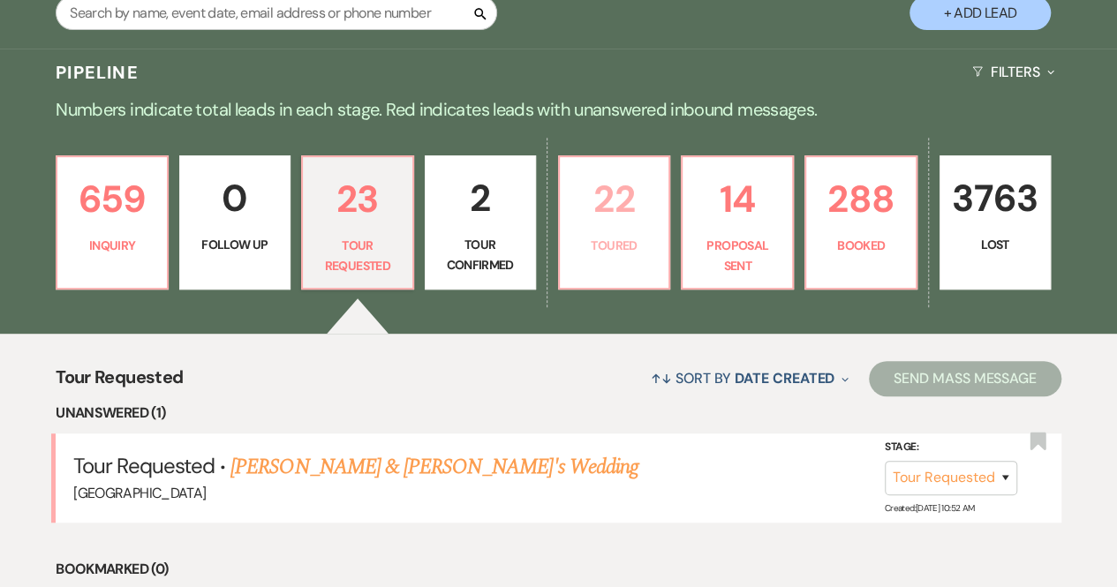
click at [610, 232] on link "22 Toured" at bounding box center [614, 222] width 113 height 134
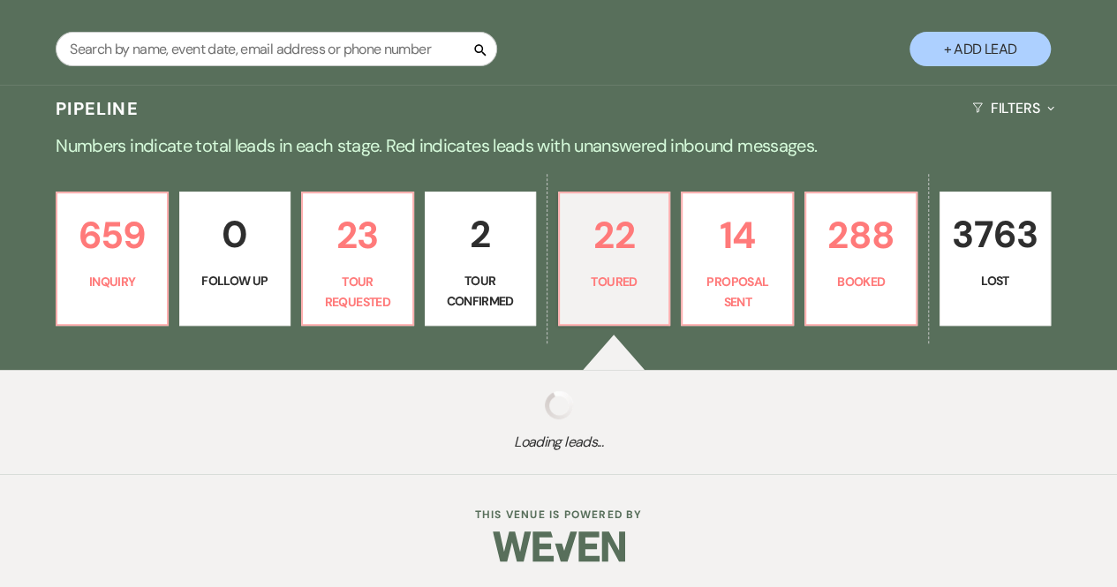
select select "5"
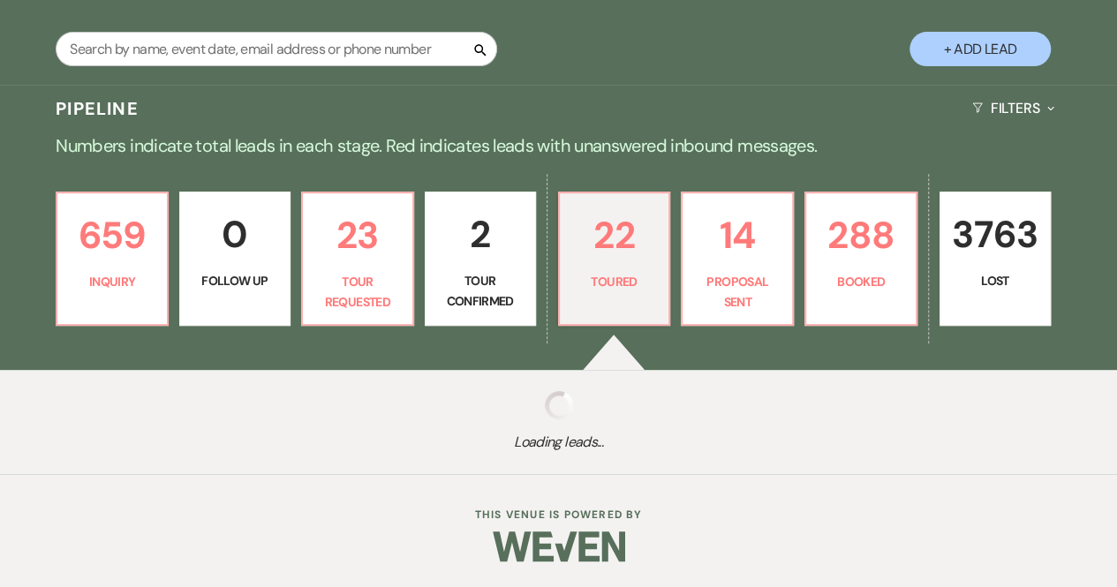
select select "5"
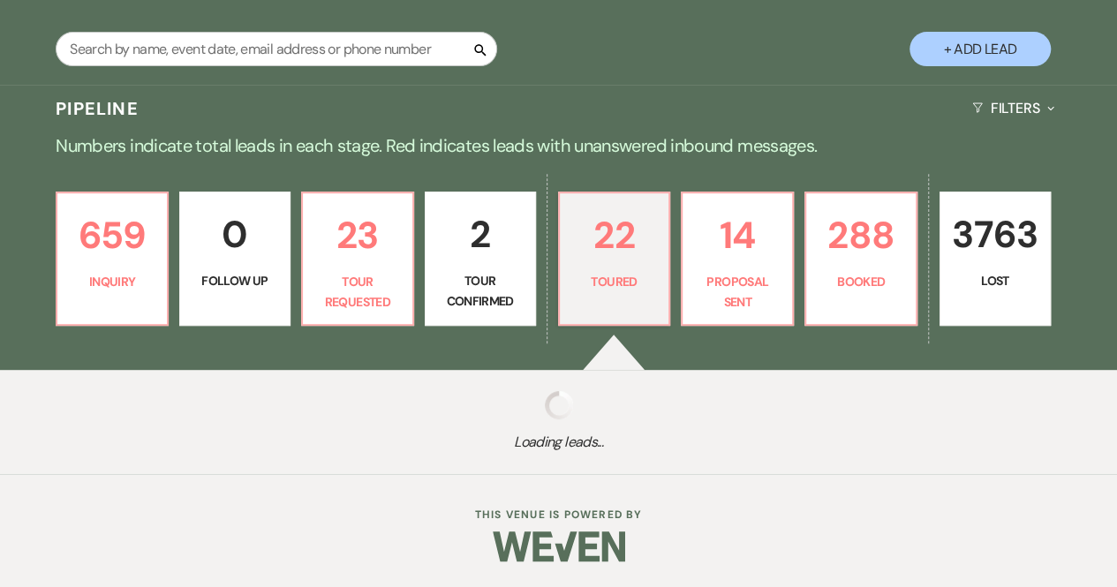
select select "5"
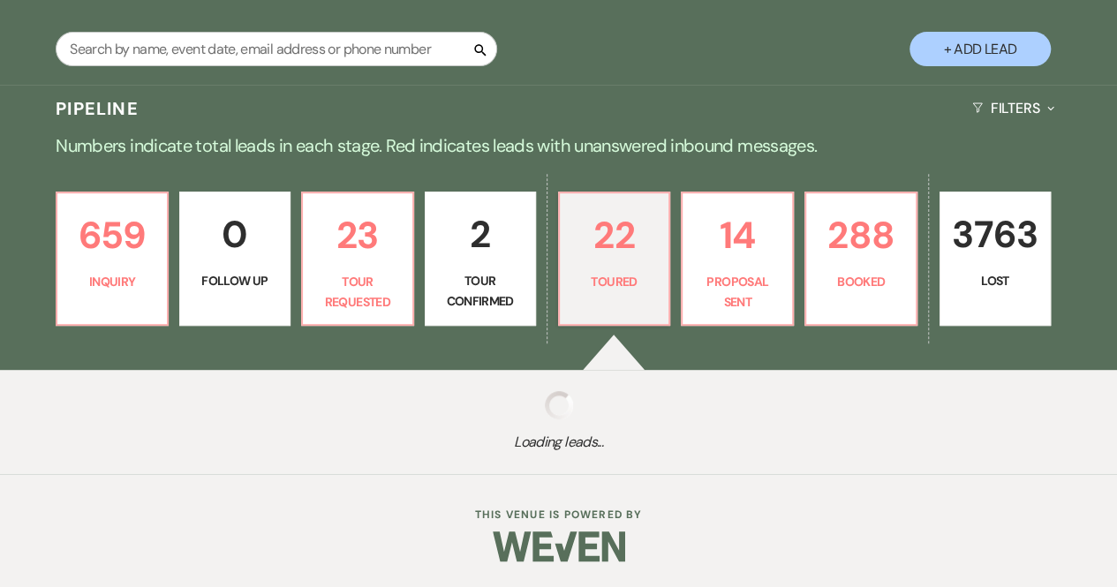
select select "5"
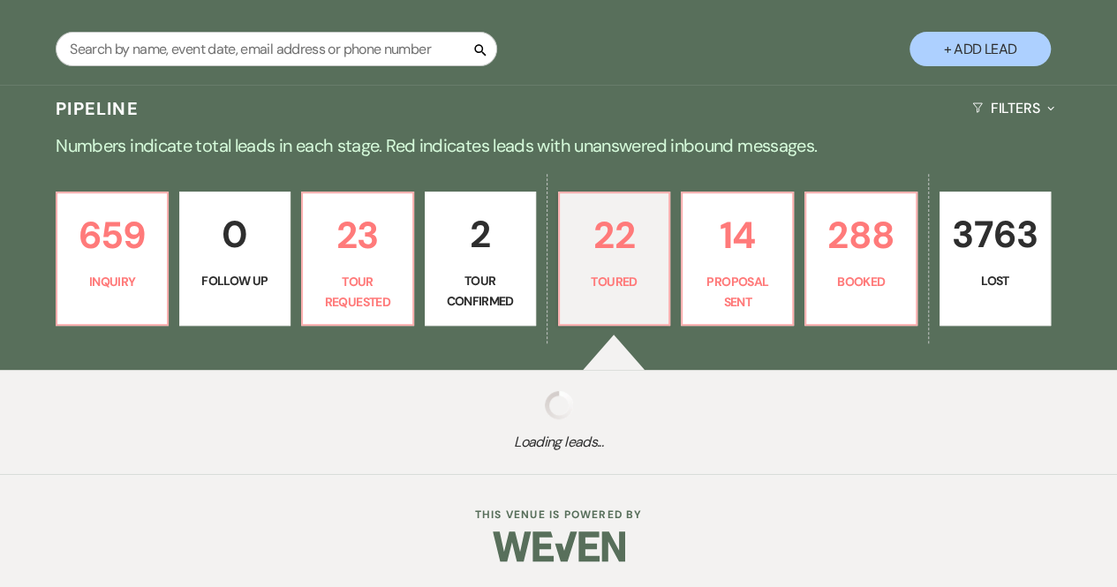
select select "5"
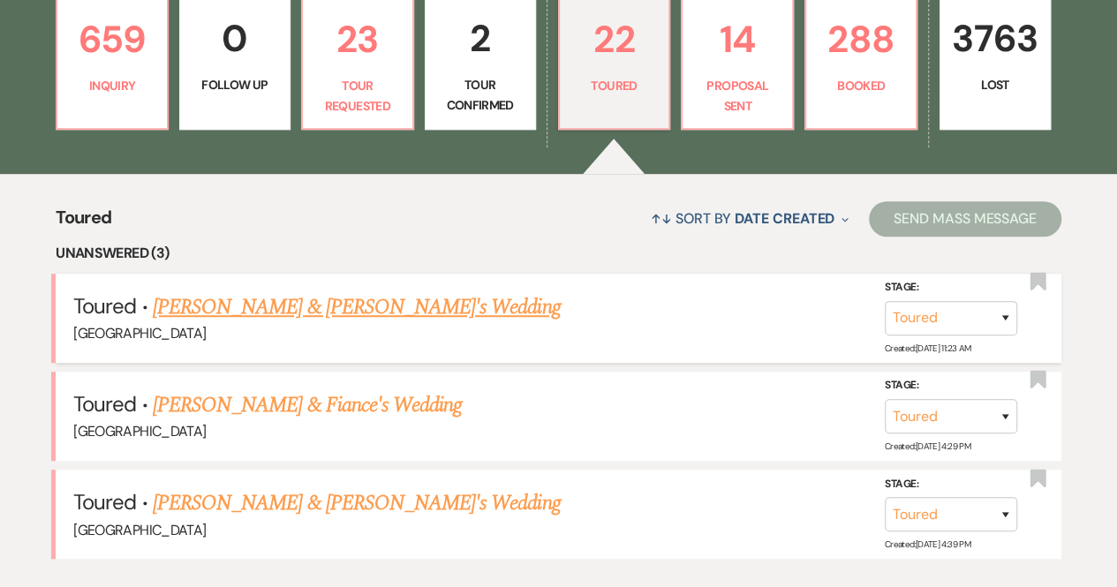
scroll to position [501, 0]
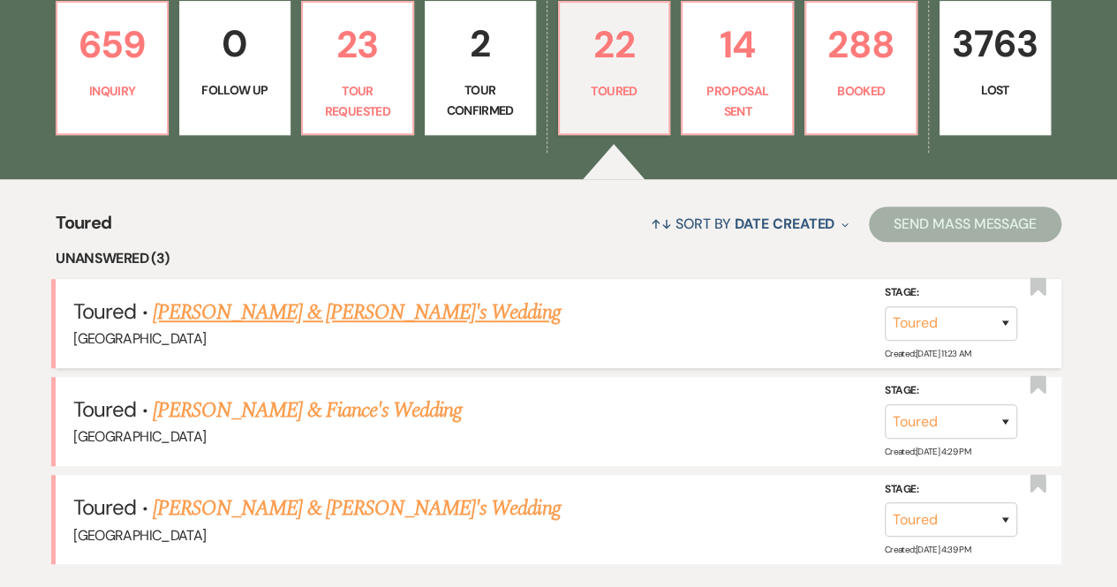
click at [311, 310] on link "Sarah Spearman & Fiance's Wedding" at bounding box center [357, 313] width 408 height 32
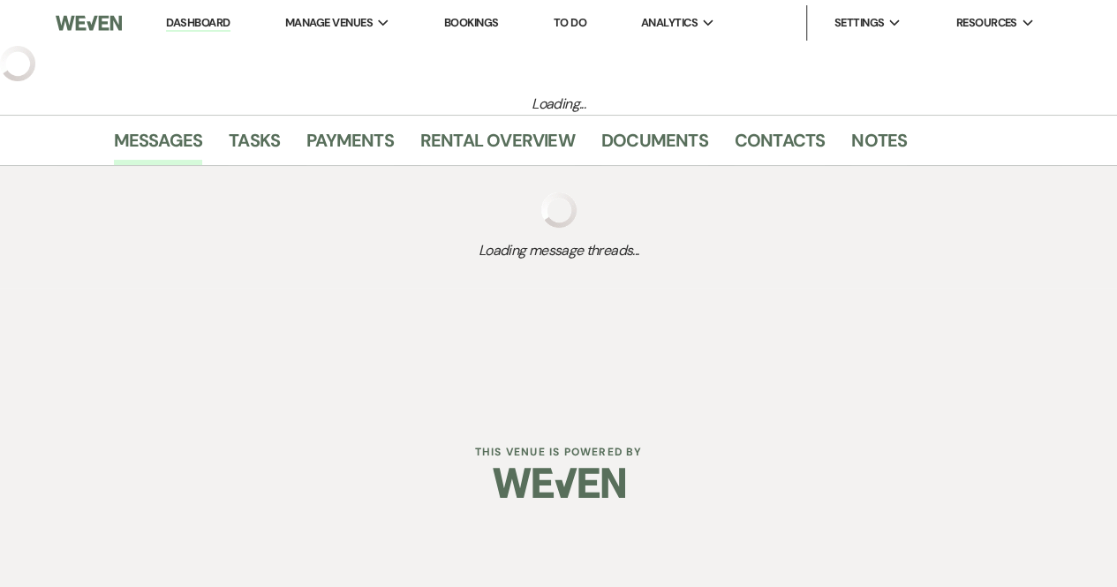
select select "5"
select select "6"
